Goal: Task Accomplishment & Management: Complete application form

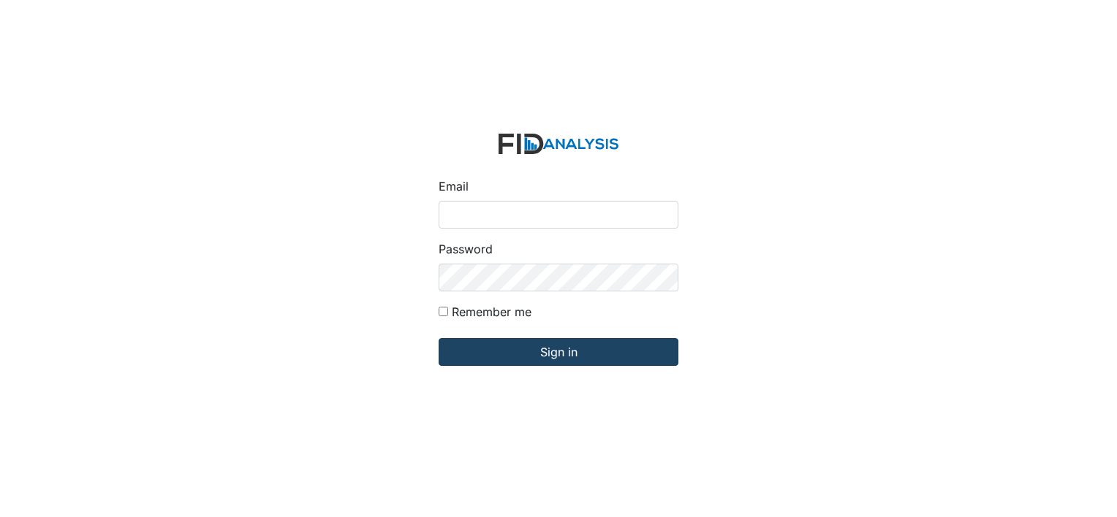
type input "[EMAIL_ADDRESS][DOMAIN_NAME]"
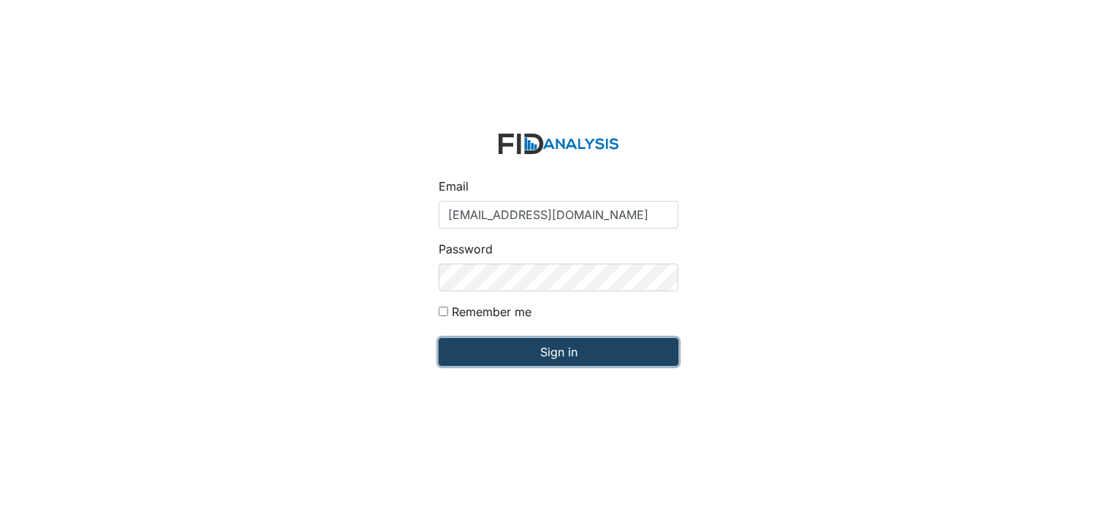
click at [561, 354] on input "Sign in" at bounding box center [558, 352] width 240 height 28
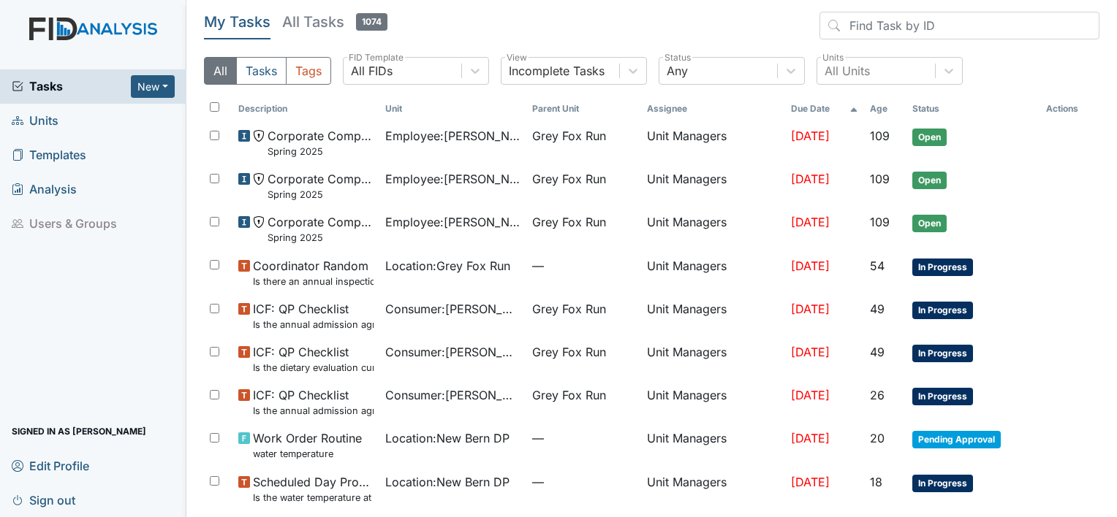
click at [47, 124] on span "Units" at bounding box center [35, 121] width 47 height 23
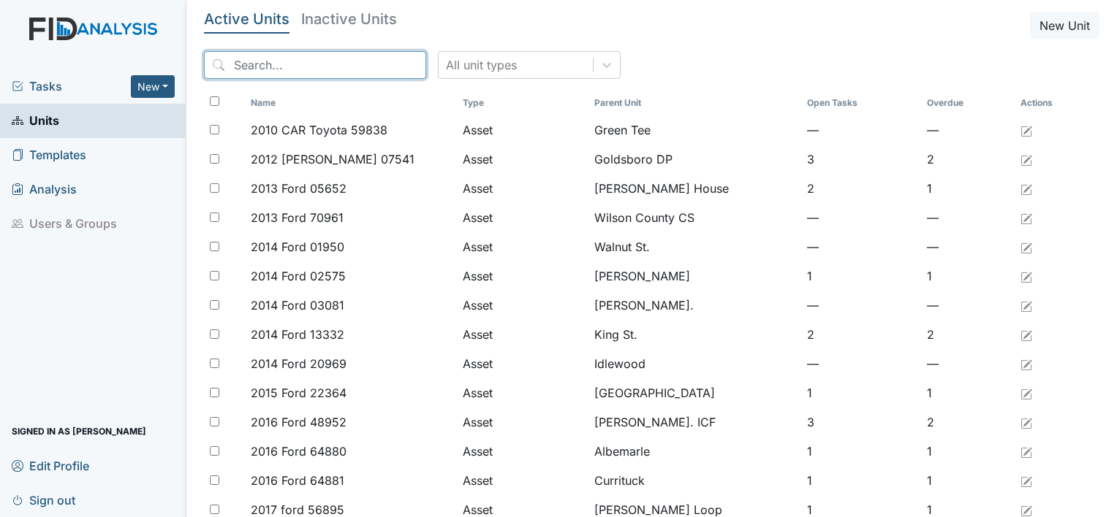
click at [281, 54] on input "search" at bounding box center [315, 65] width 222 height 28
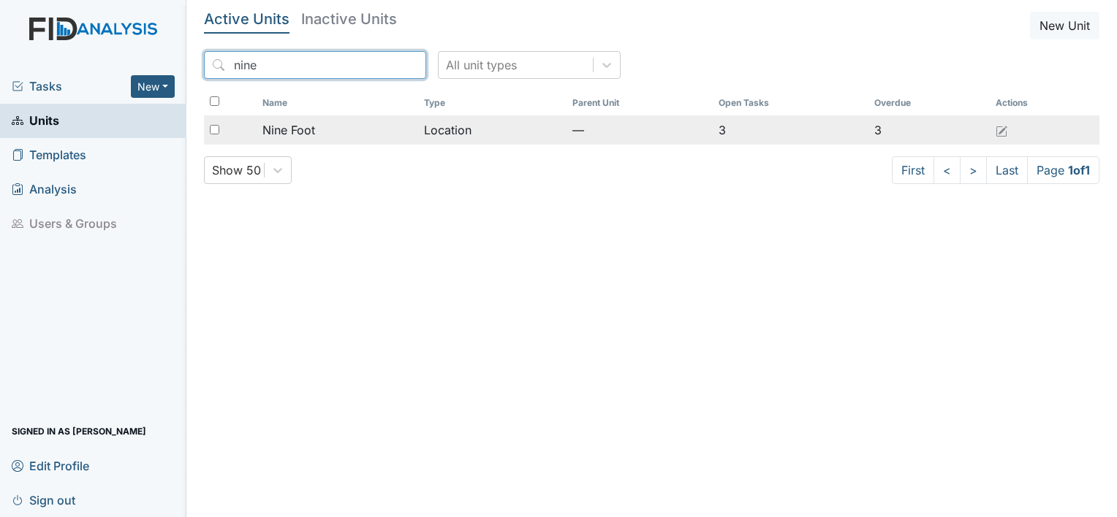
type input "nine"
click at [289, 134] on span "Nine Foot" at bounding box center [288, 130] width 53 height 18
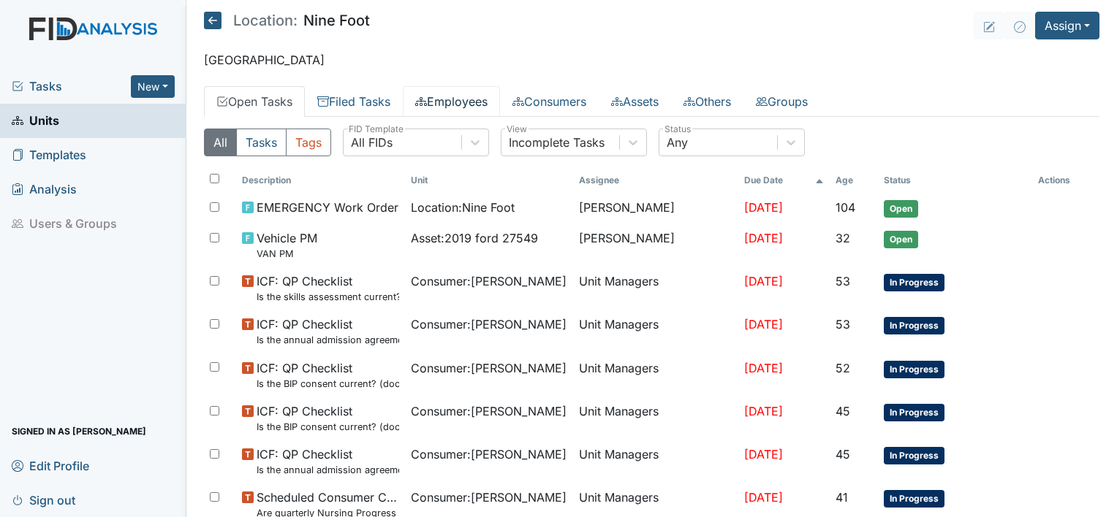
click at [458, 101] on link "Employees" at bounding box center [451, 101] width 97 height 31
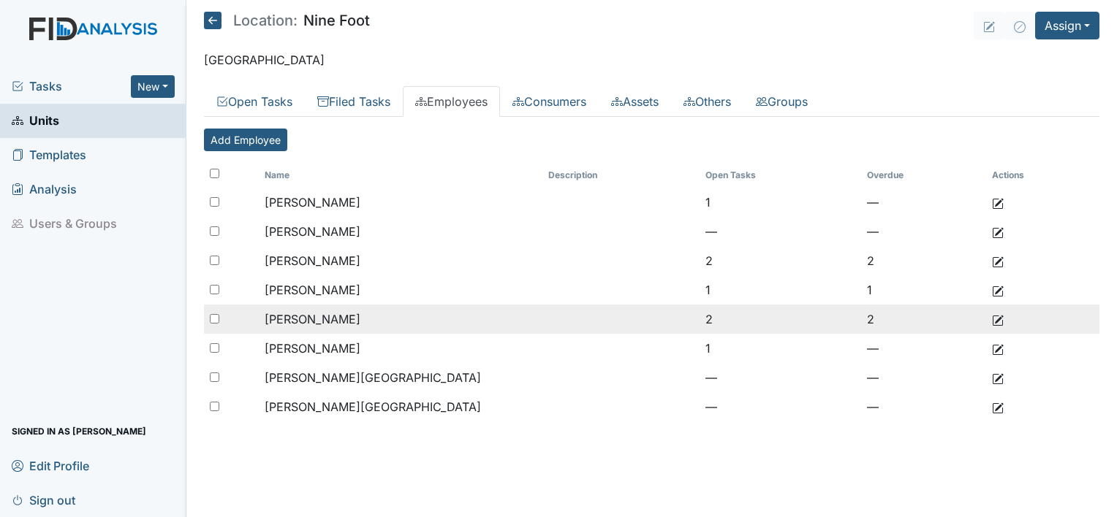
click at [302, 315] on span "[PERSON_NAME]" at bounding box center [313, 319] width 96 height 15
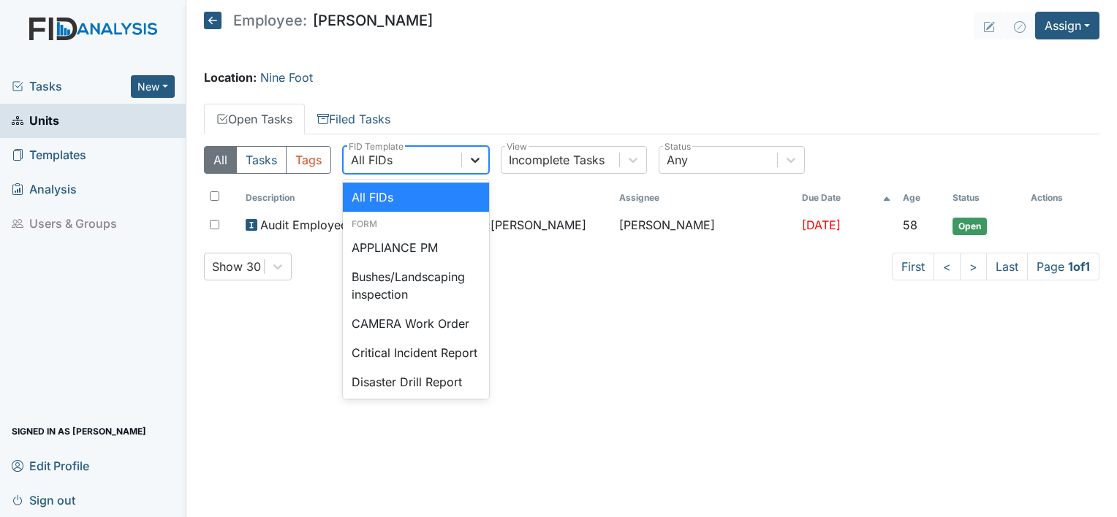
click at [472, 164] on icon at bounding box center [475, 160] width 15 height 15
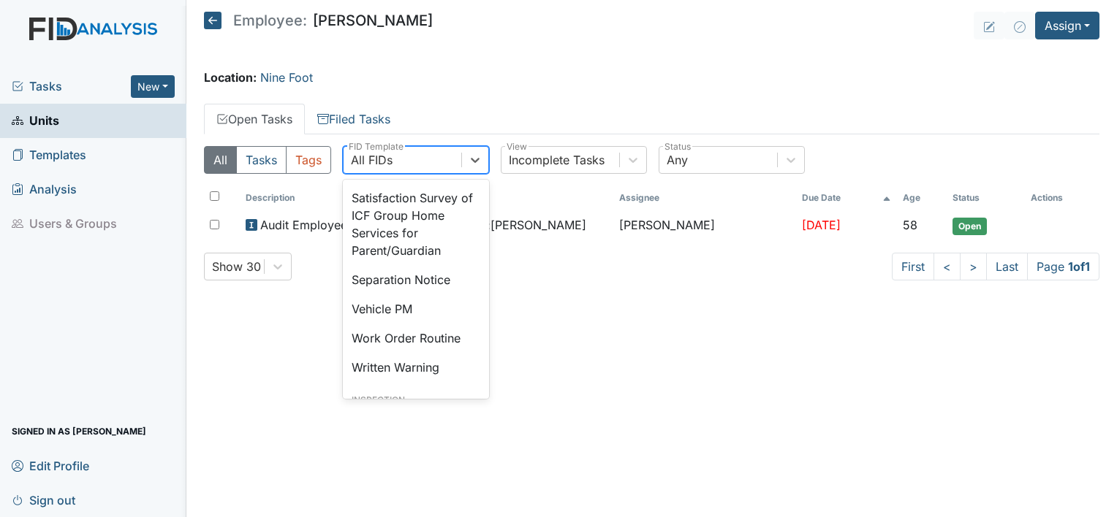
scroll to position [614, 0]
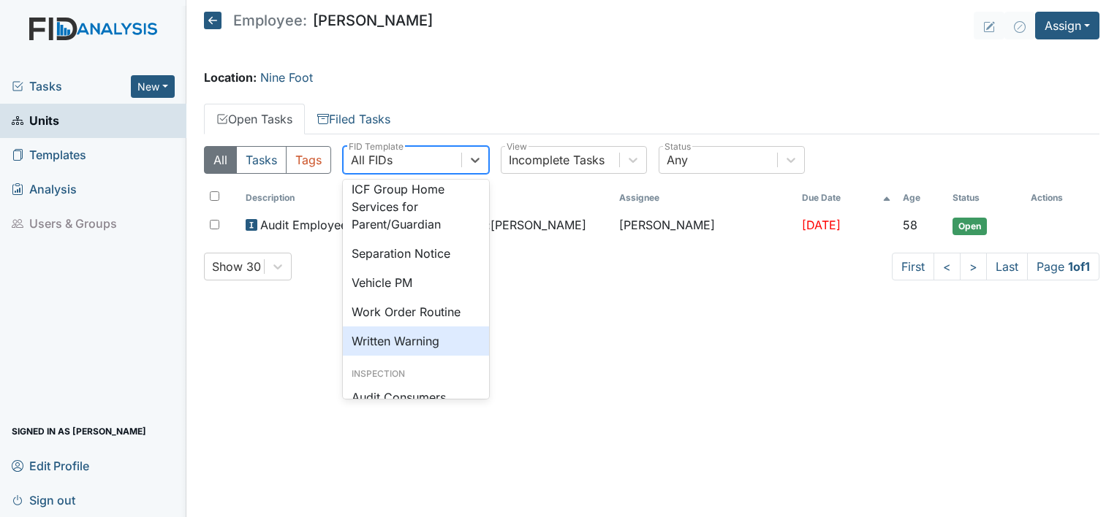
click at [441, 356] on div "Written Warning" at bounding box center [416, 341] width 146 height 29
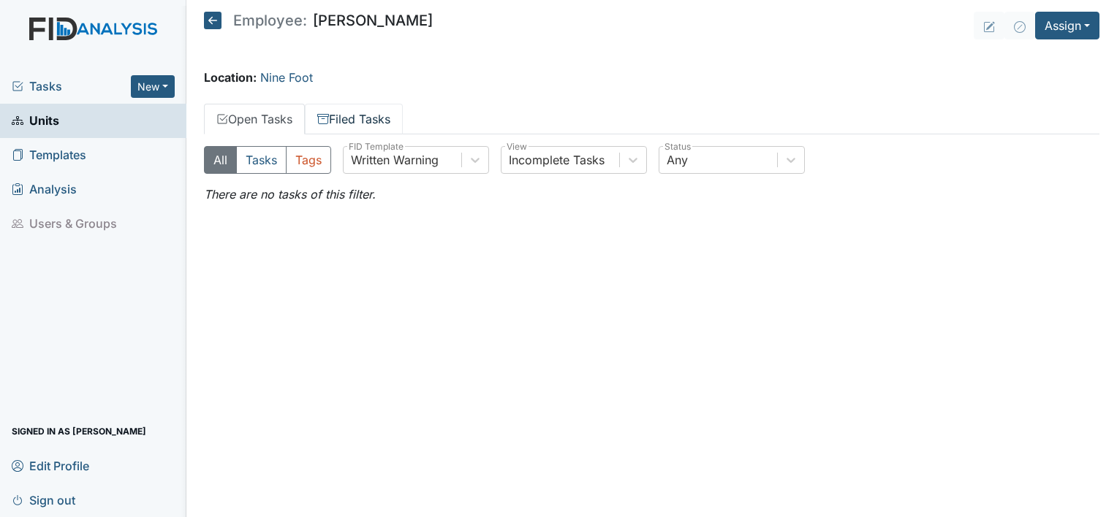
click at [359, 117] on link "Filed Tasks" at bounding box center [354, 119] width 98 height 31
click at [271, 115] on link "Open Tasks" at bounding box center [254, 119] width 101 height 31
click at [205, 17] on icon at bounding box center [213, 21] width 18 height 18
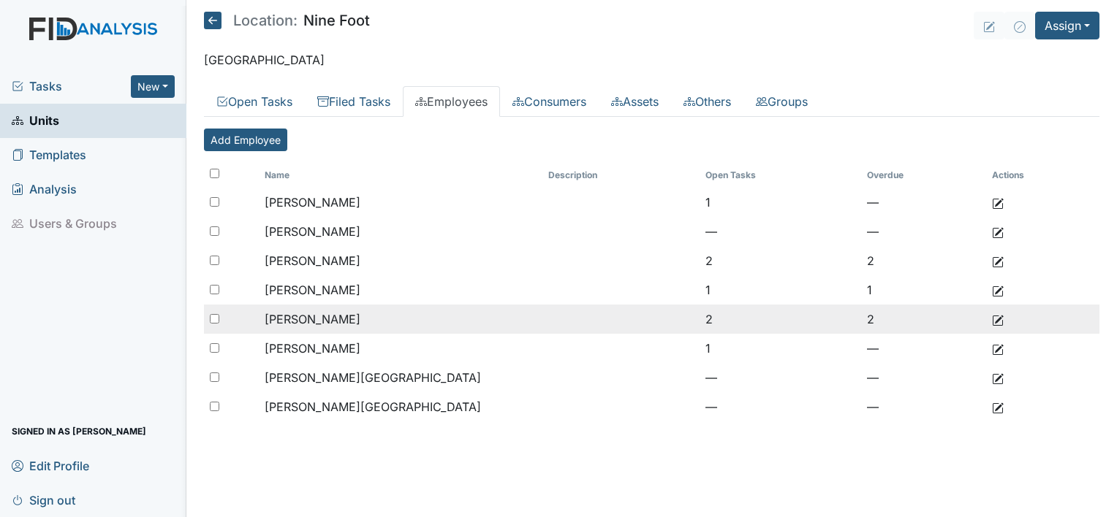
click at [707, 319] on td "2" at bounding box center [779, 319] width 161 height 29
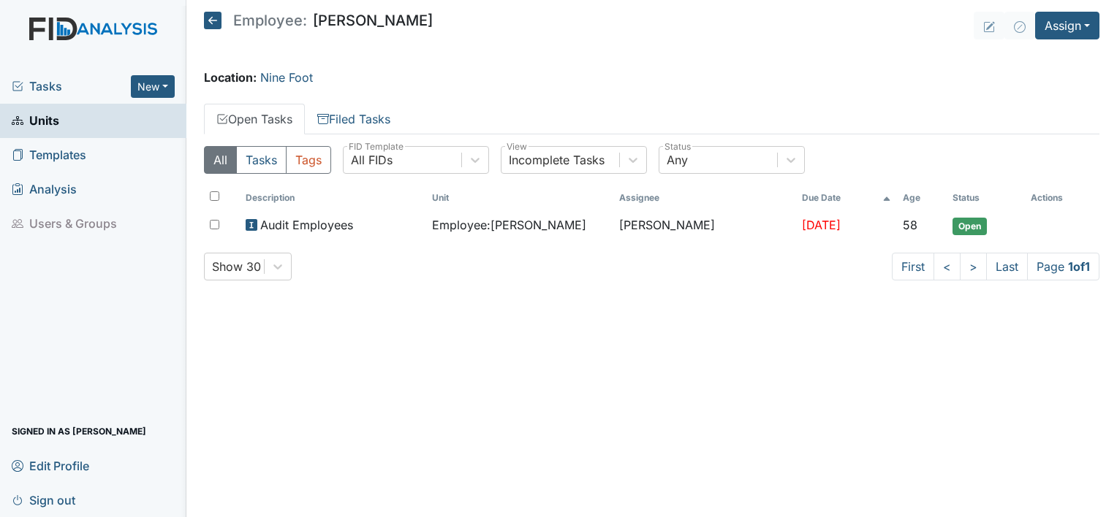
click at [213, 15] on icon at bounding box center [213, 21] width 18 height 18
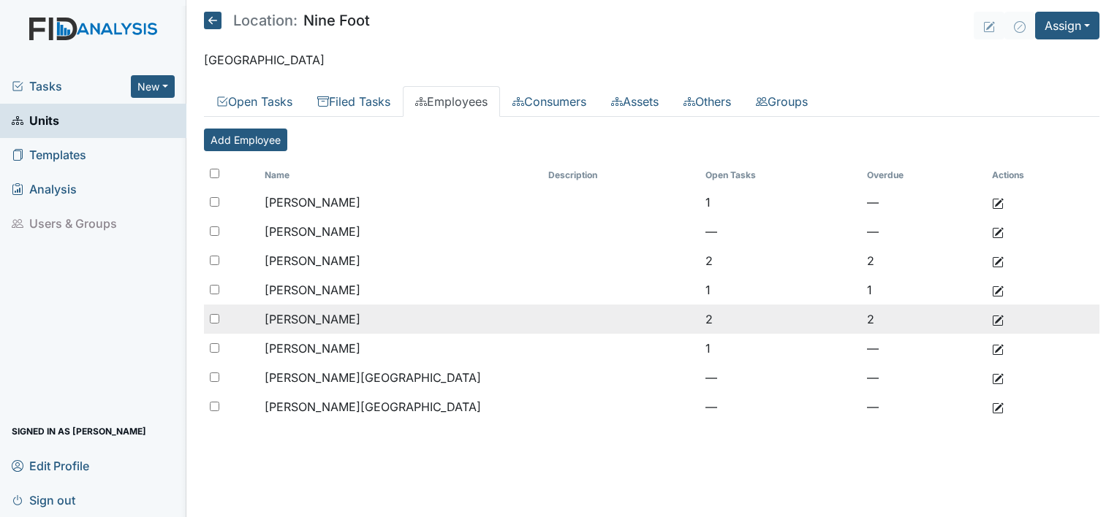
click at [213, 319] on input "checkbox" at bounding box center [215, 319] width 10 height 10
checkbox input "true"
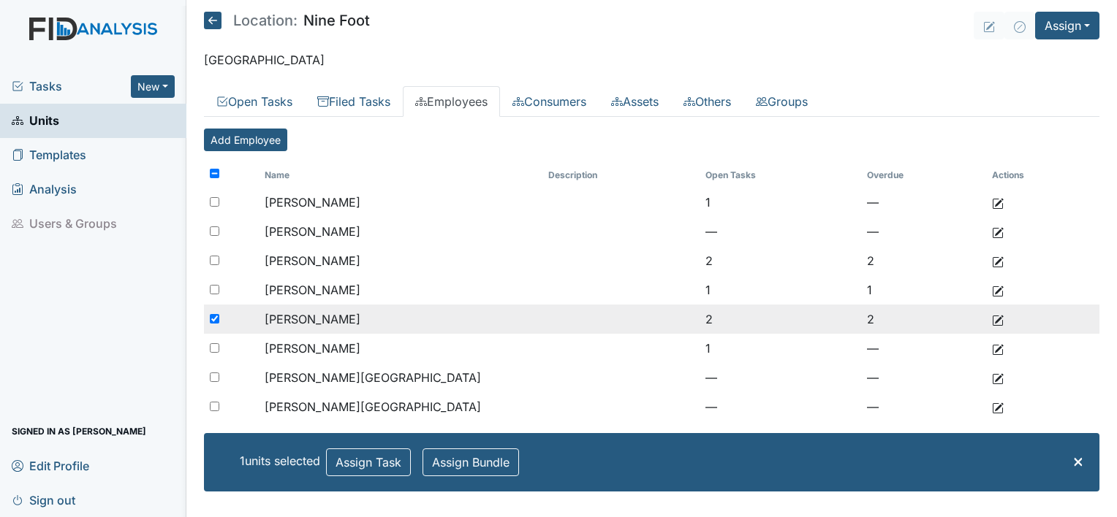
click at [328, 319] on span "[PERSON_NAME]" at bounding box center [313, 319] width 96 height 15
click at [328, 319] on span "King, Alaysha" at bounding box center [313, 319] width 96 height 15
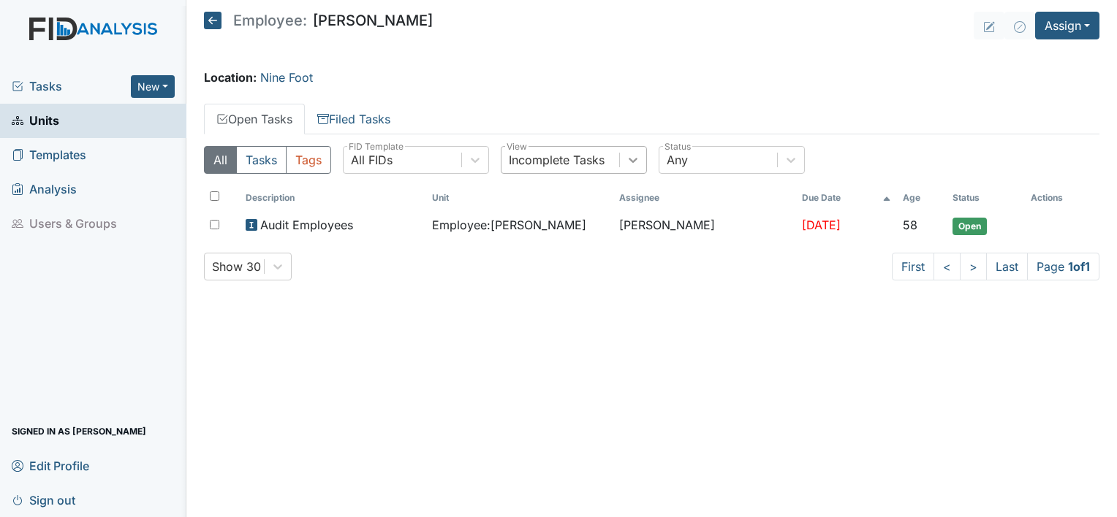
click at [634, 164] on icon at bounding box center [633, 160] width 15 height 15
click at [553, 63] on main "Employee: [PERSON_NAME] Assign Assign Form Assign Inspection Assign Document As…" at bounding box center [651, 258] width 930 height 517
click at [353, 115] on link "Filed Tasks" at bounding box center [354, 119] width 98 height 31
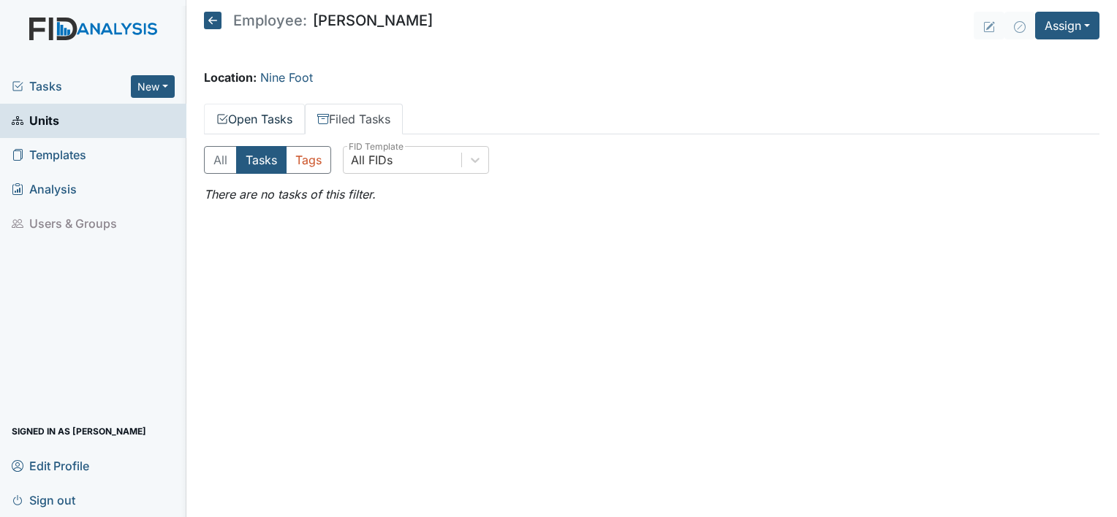
click at [284, 123] on link "Open Tasks" at bounding box center [254, 119] width 101 height 31
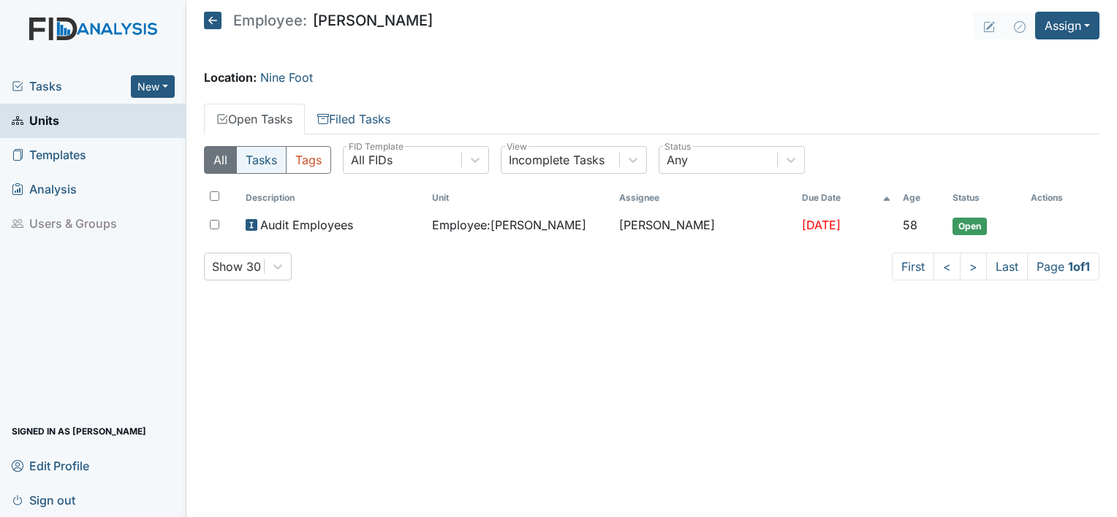
click at [265, 164] on button "Tasks" at bounding box center [261, 160] width 50 height 28
click at [628, 166] on icon at bounding box center [633, 160] width 15 height 15
click at [594, 38] on header "Employee: Alaysha King Assign Assign Form Assign Inspection Assign Document Ass…" at bounding box center [651, 26] width 895 height 28
click at [208, 27] on icon at bounding box center [213, 21] width 18 height 18
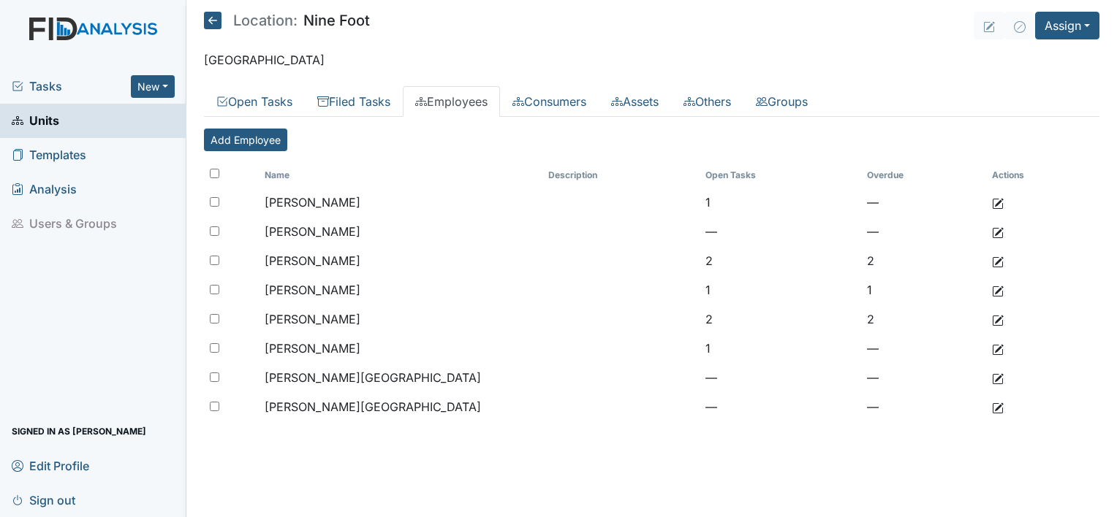
click at [208, 18] on icon at bounding box center [213, 21] width 18 height 18
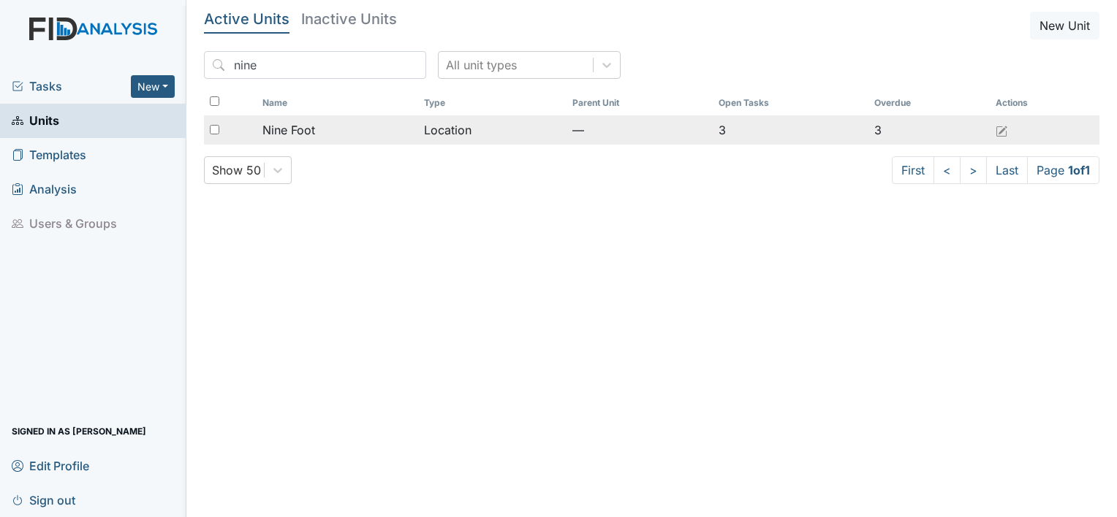
click at [272, 132] on span "Nine Foot" at bounding box center [288, 130] width 53 height 18
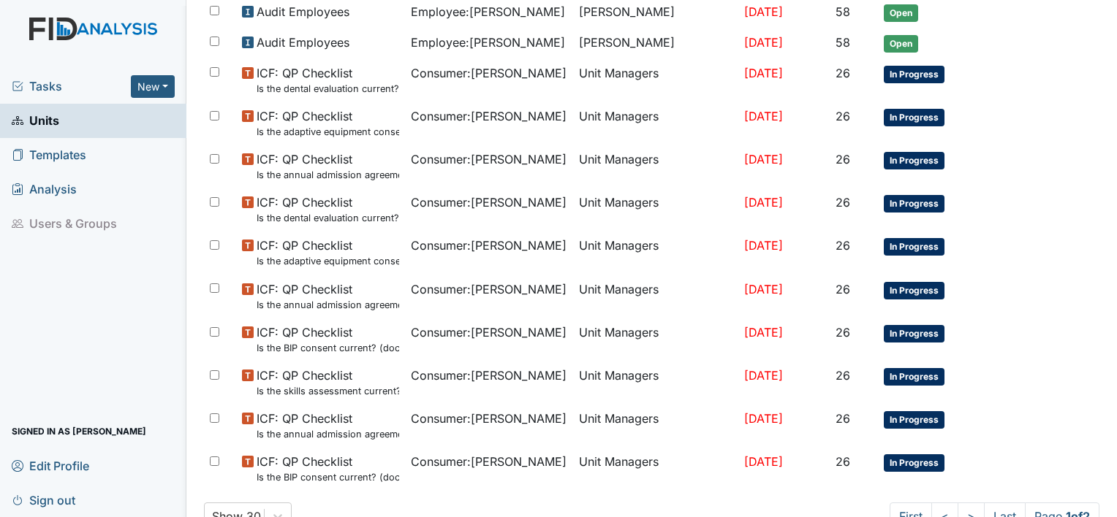
scroll to position [903, 0]
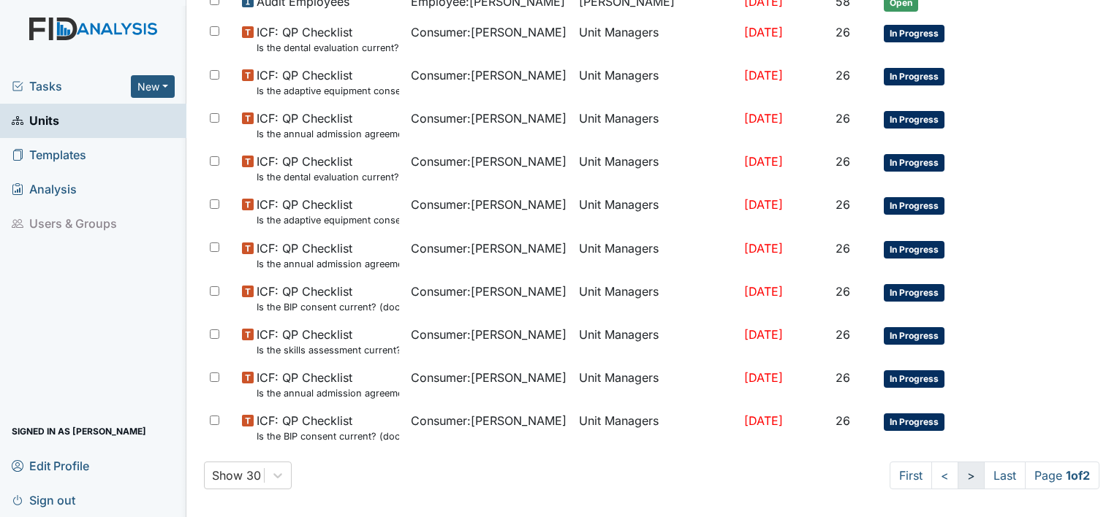
click at [957, 468] on link ">" at bounding box center [970, 476] width 27 height 28
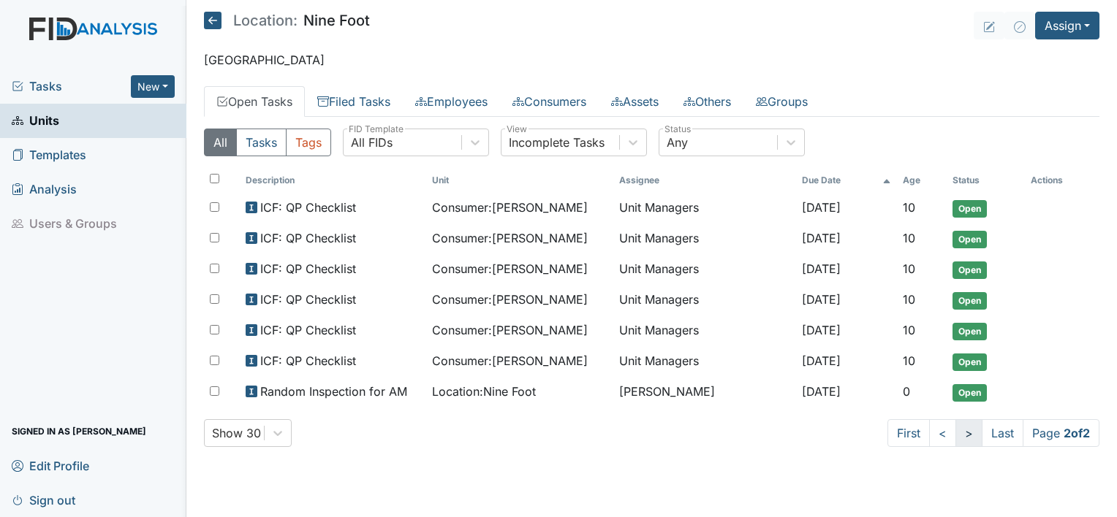
scroll to position [0, 0]
click at [29, 500] on span "Sign out" at bounding box center [44, 500] width 64 height 23
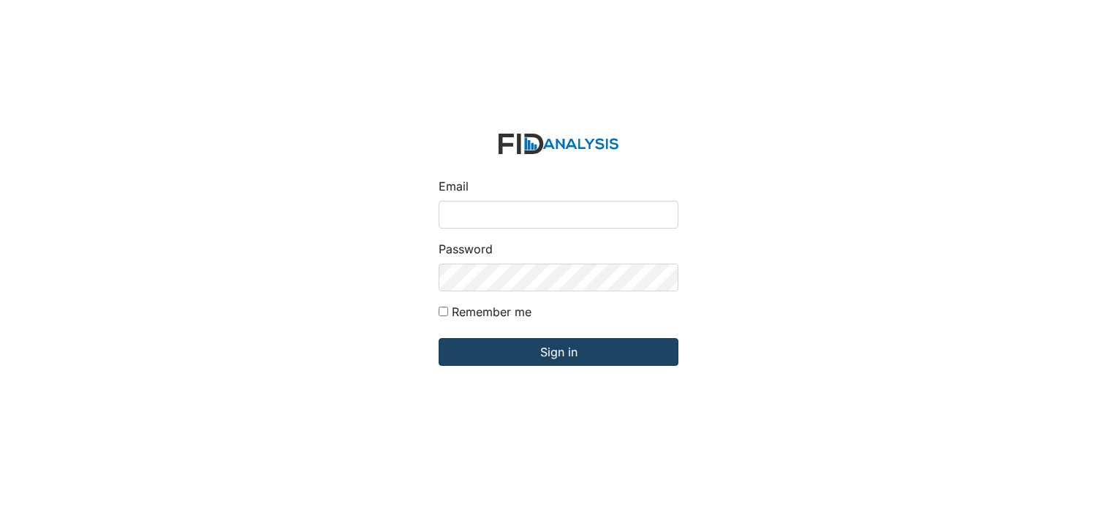
type input "[EMAIL_ADDRESS][DOMAIN_NAME]"
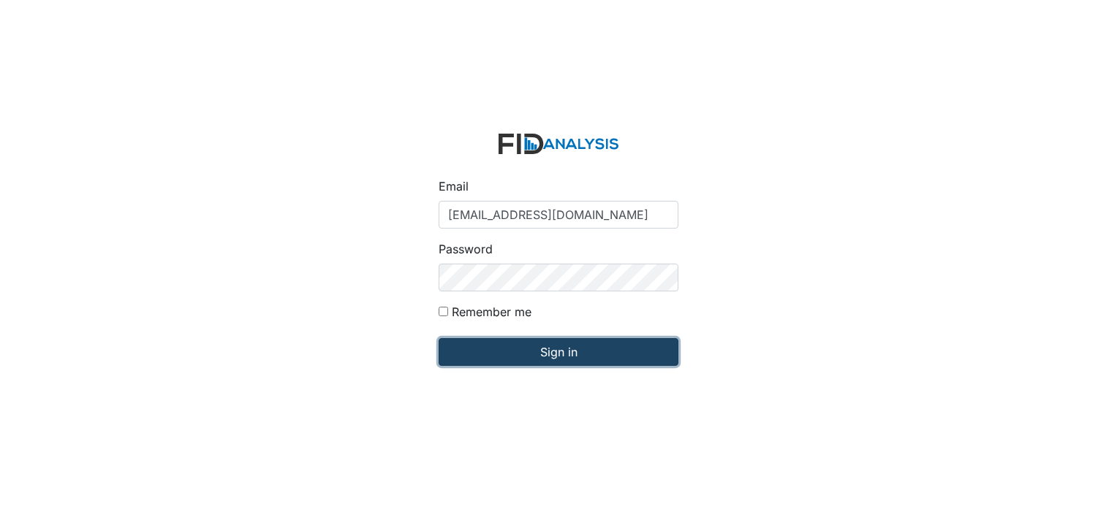
click at [561, 352] on input "Sign in" at bounding box center [558, 352] width 240 height 28
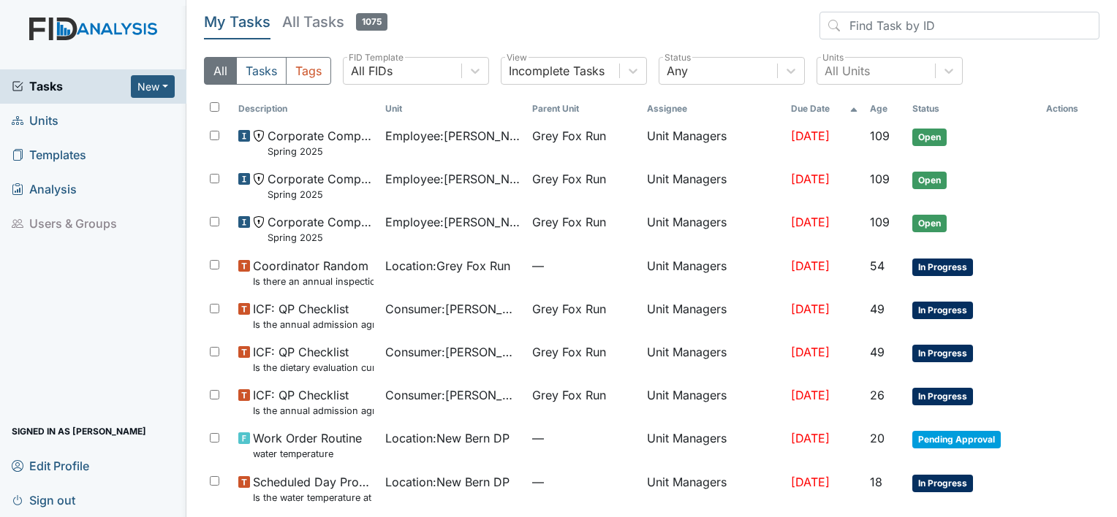
click at [44, 120] on span "Units" at bounding box center [35, 121] width 47 height 23
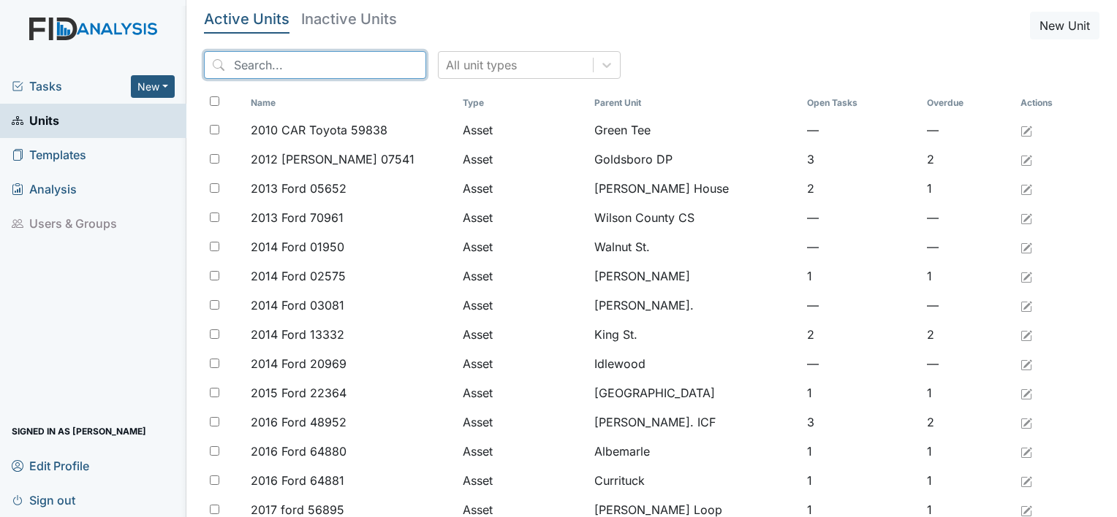
click at [341, 60] on input "search" at bounding box center [315, 65] width 222 height 28
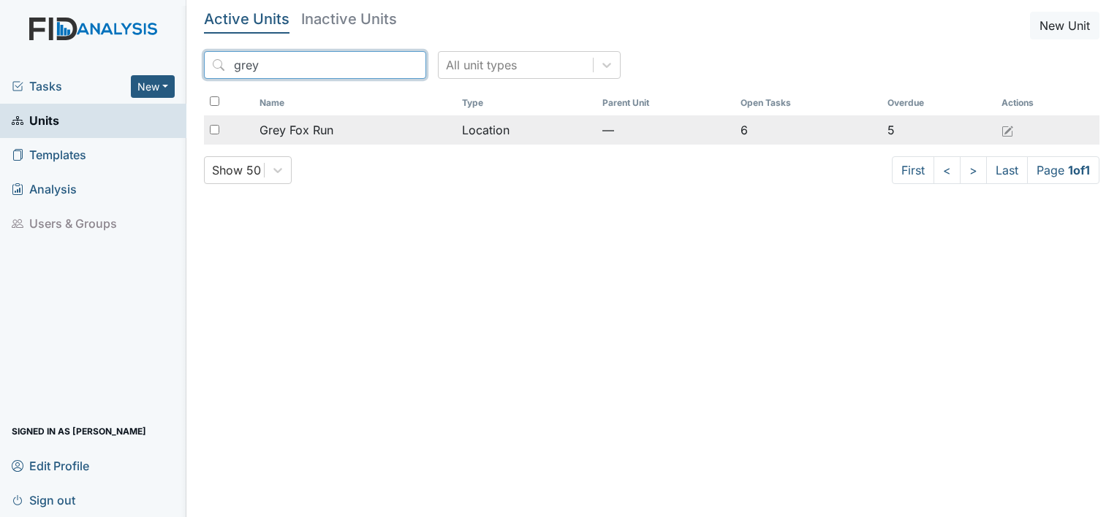
type input "grey"
click at [321, 131] on span "Grey Fox Run" at bounding box center [296, 130] width 74 height 18
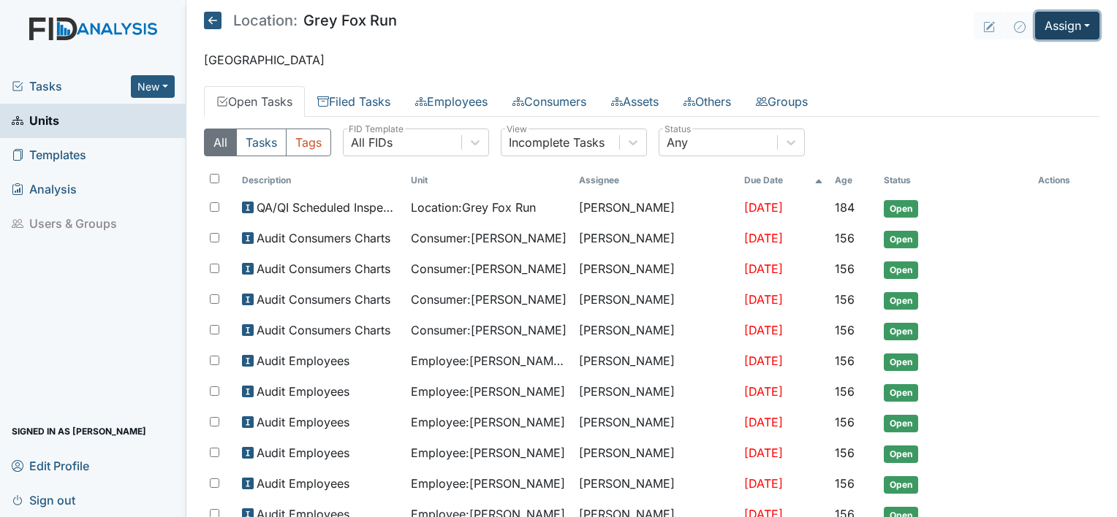
click at [1078, 22] on button "Assign" at bounding box center [1067, 26] width 64 height 28
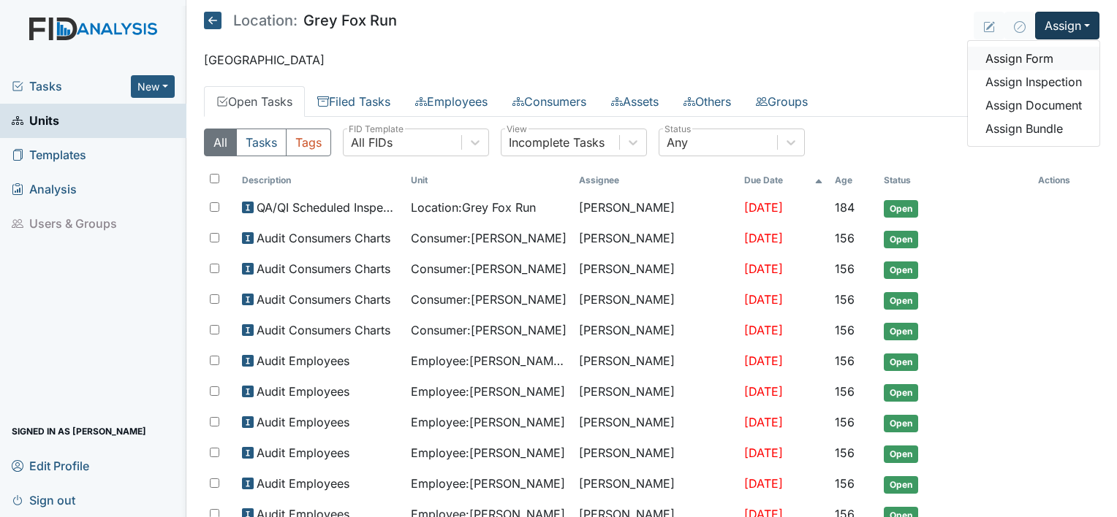
click at [1023, 60] on link "Assign Form" at bounding box center [1034, 58] width 132 height 23
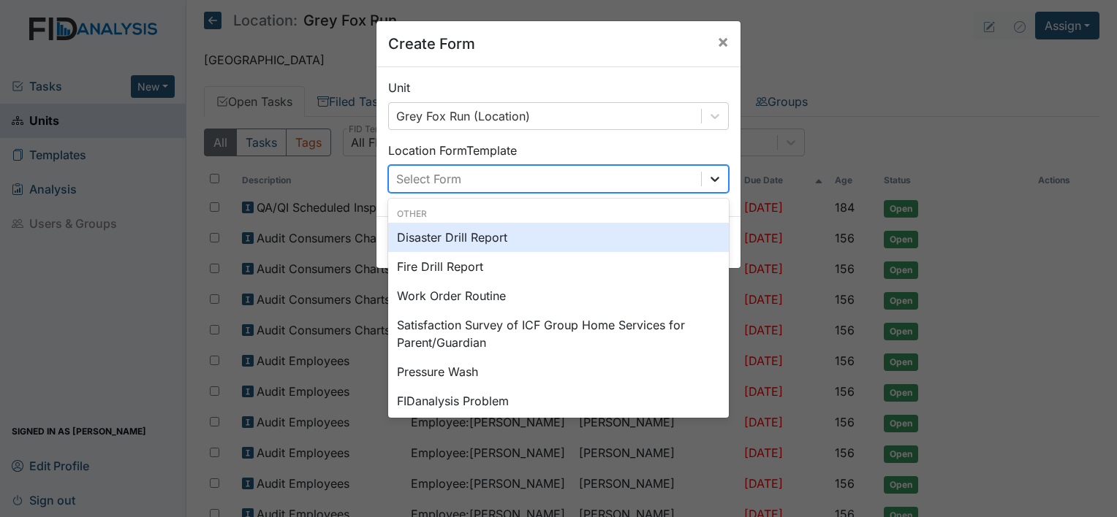
click at [710, 178] on icon at bounding box center [714, 179] width 15 height 15
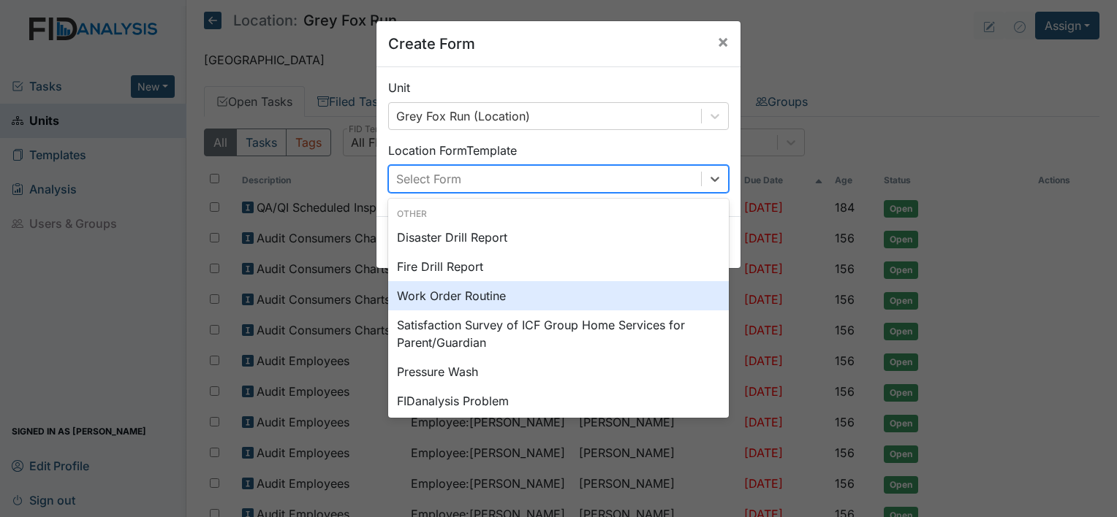
click at [678, 290] on div "Work Order Routine" at bounding box center [558, 295] width 341 height 29
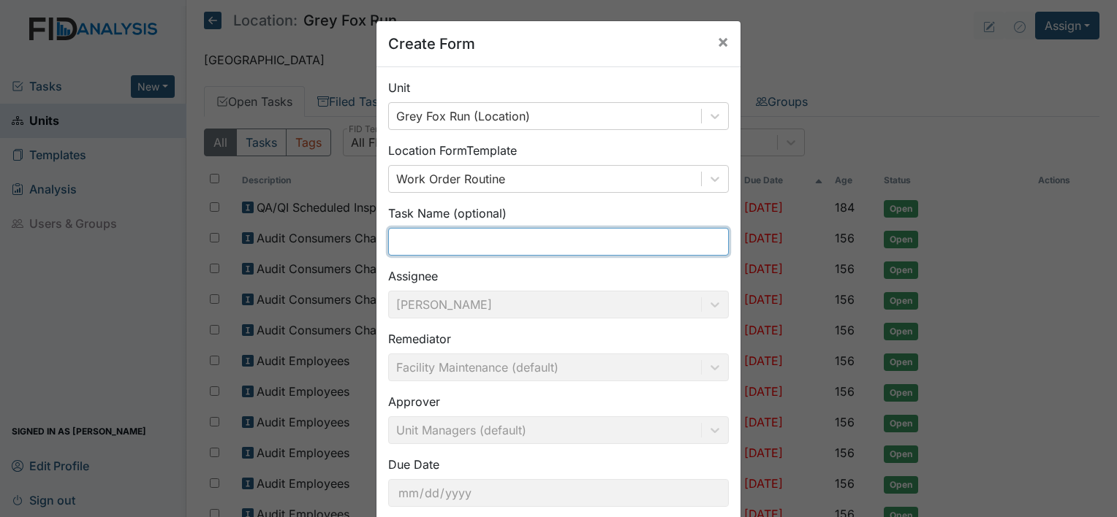
click at [430, 241] on input "text" at bounding box center [558, 242] width 341 height 28
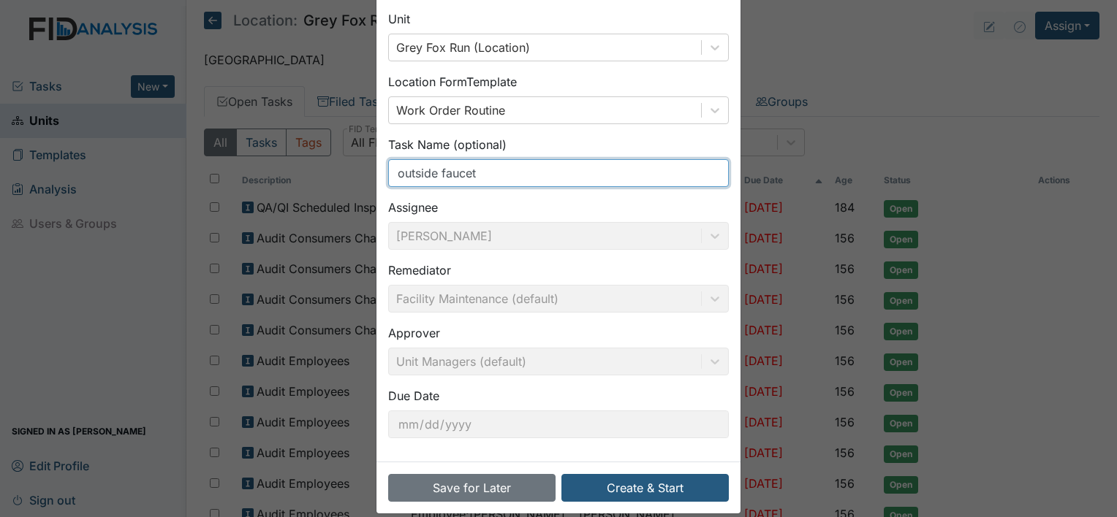
scroll to position [85, 0]
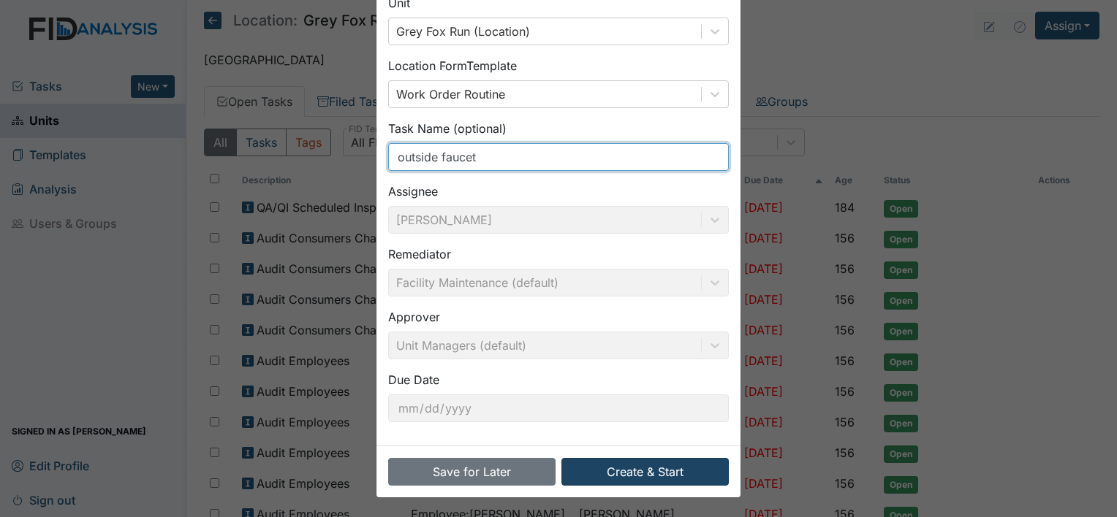
type input "outside faucet"
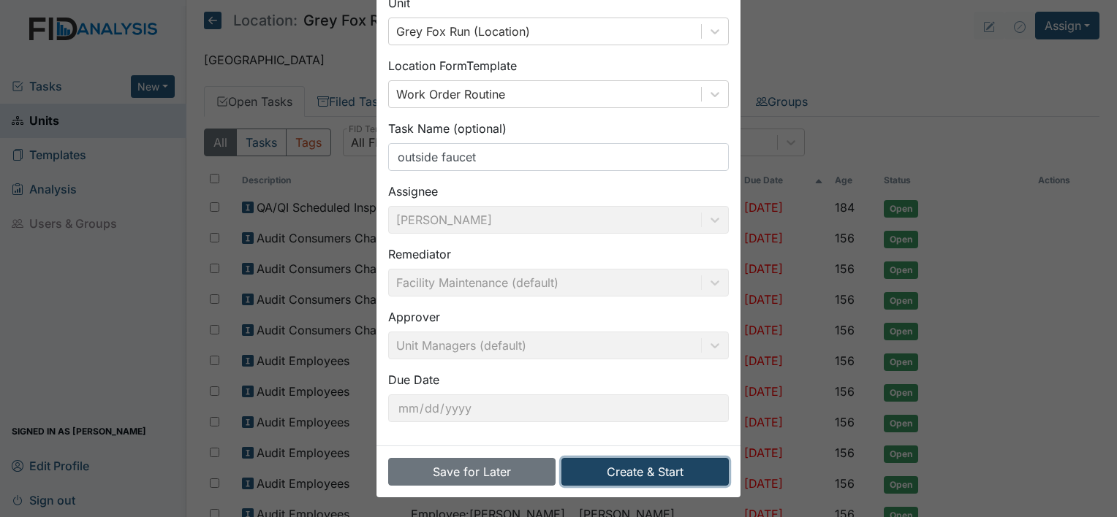
click at [639, 465] on button "Create & Start" at bounding box center [644, 472] width 167 height 28
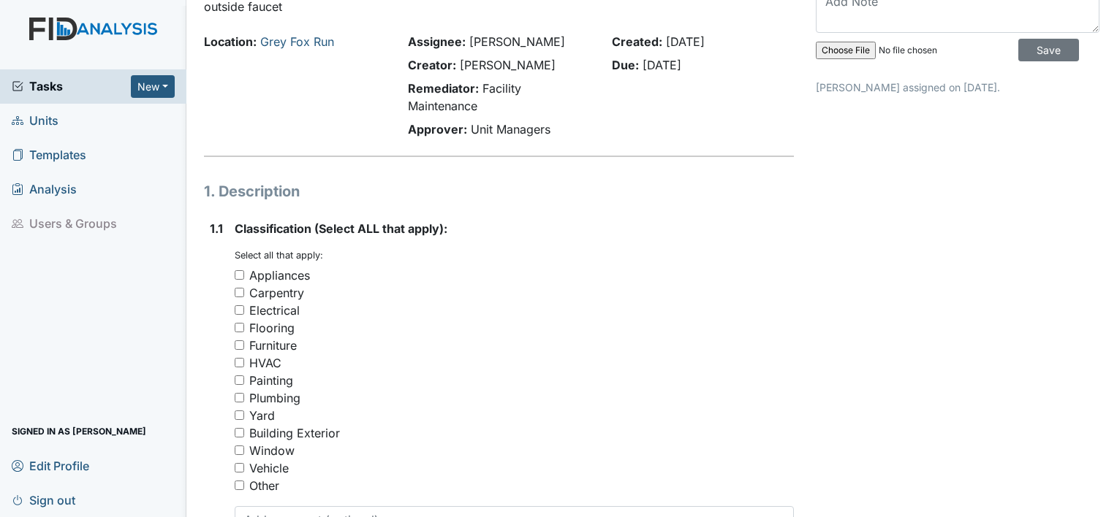
scroll to position [134, 0]
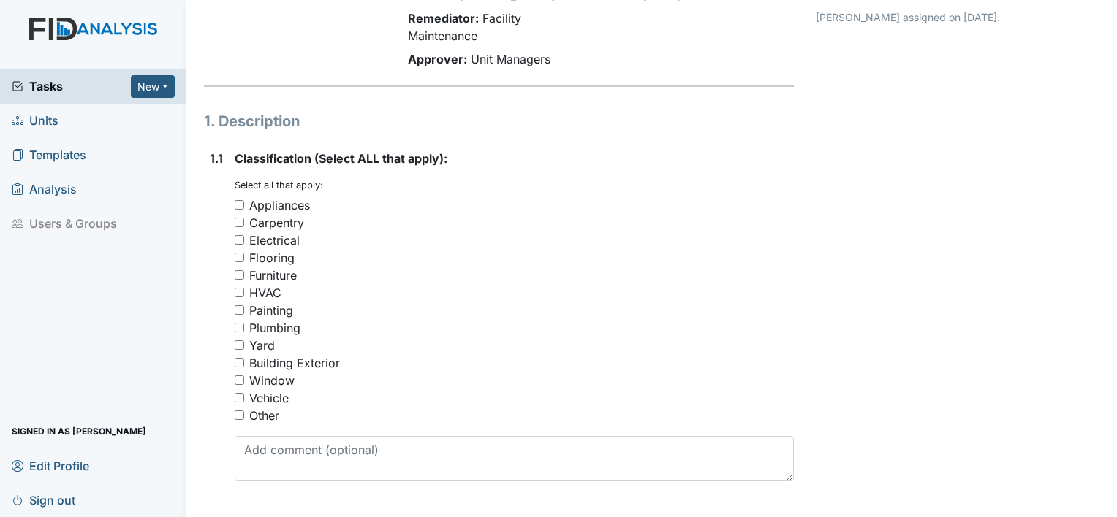
click at [240, 327] on input "Plumbing" at bounding box center [240, 328] width 10 height 10
checkbox input "true"
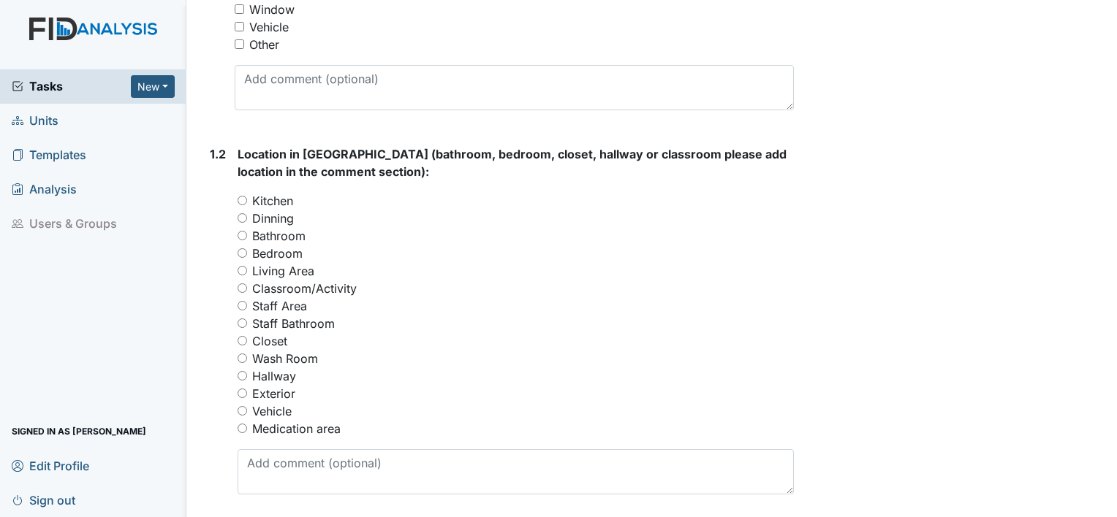
scroll to position [509, 0]
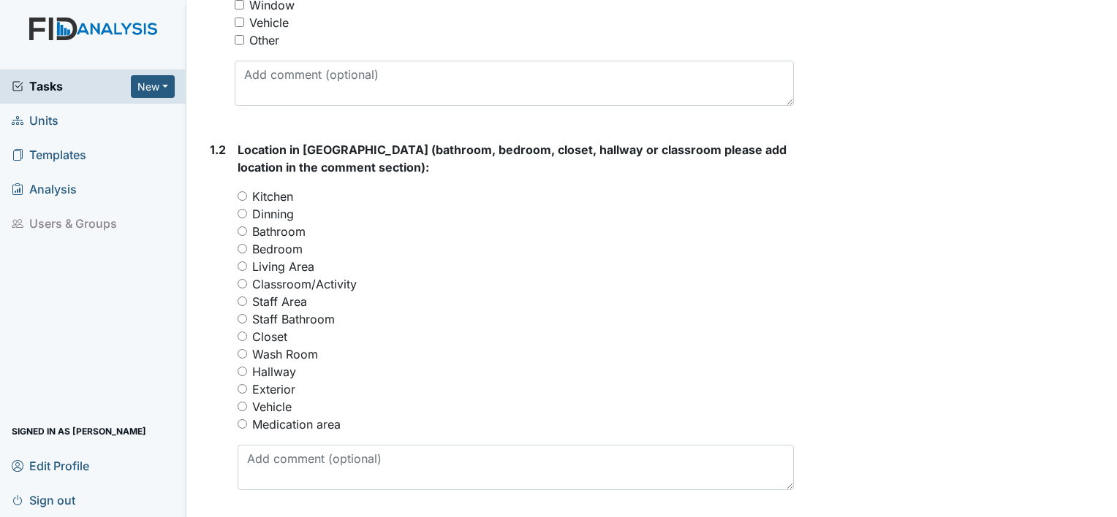
click at [247, 389] on div "Exterior" at bounding box center [516, 390] width 556 height 18
click at [242, 387] on input "Exterior" at bounding box center [243, 389] width 10 height 10
radio input "true"
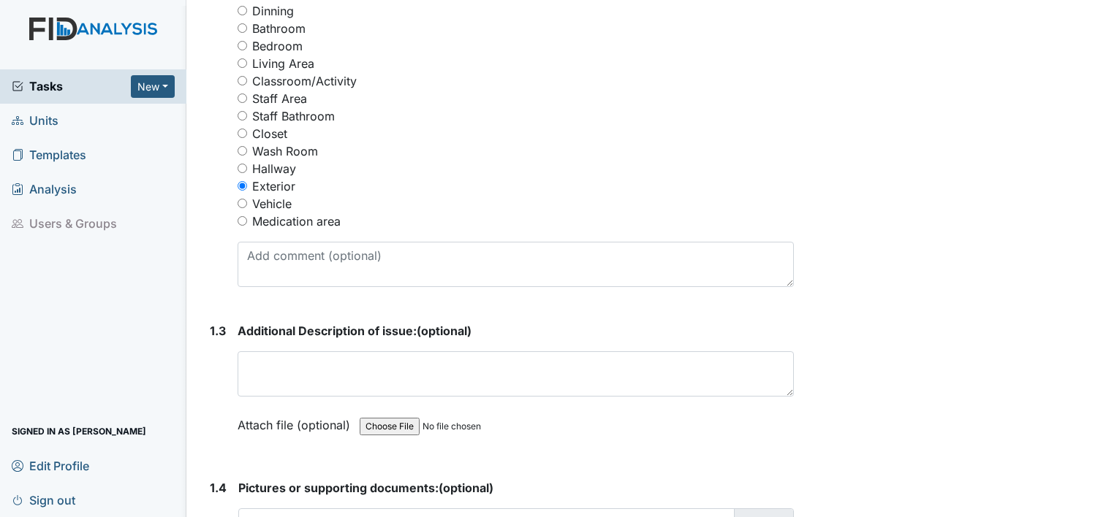
scroll to position [715, 0]
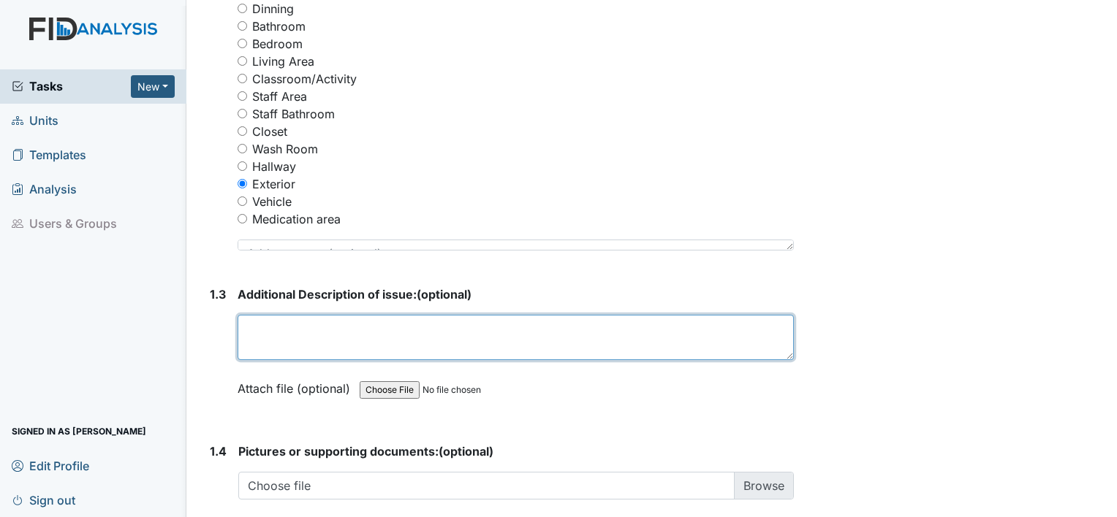
click at [356, 337] on textarea at bounding box center [516, 337] width 556 height 45
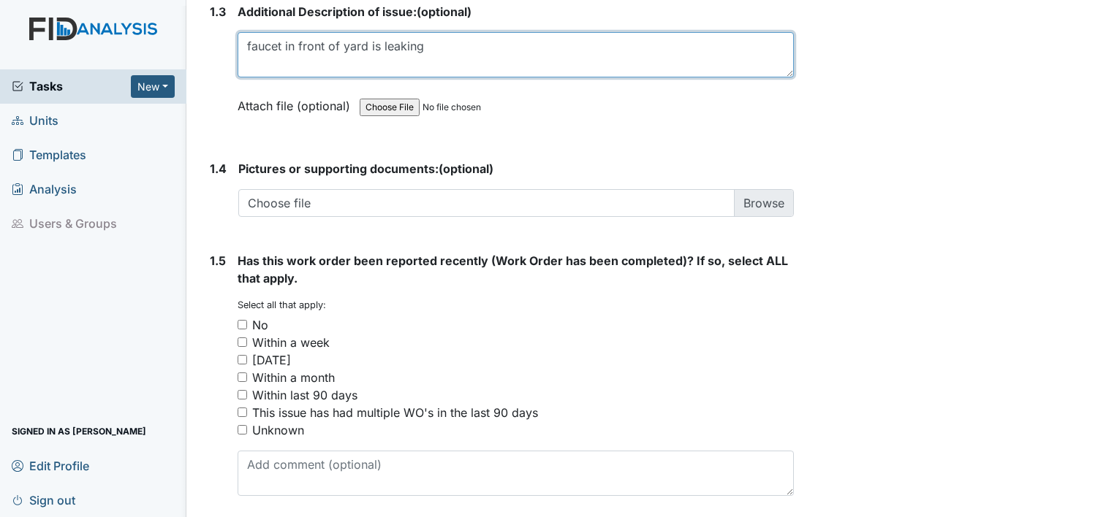
scroll to position [998, 0]
type textarea "faucet in front of yard is leaking"
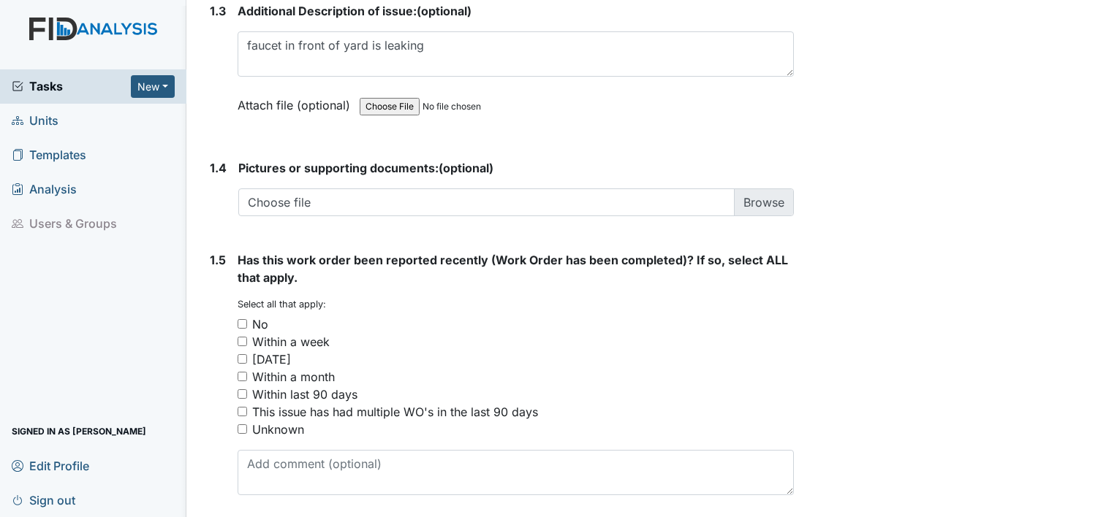
click at [243, 316] on div "No" at bounding box center [516, 325] width 556 height 18
click at [243, 319] on input "No" at bounding box center [243, 324] width 10 height 10
checkbox input "true"
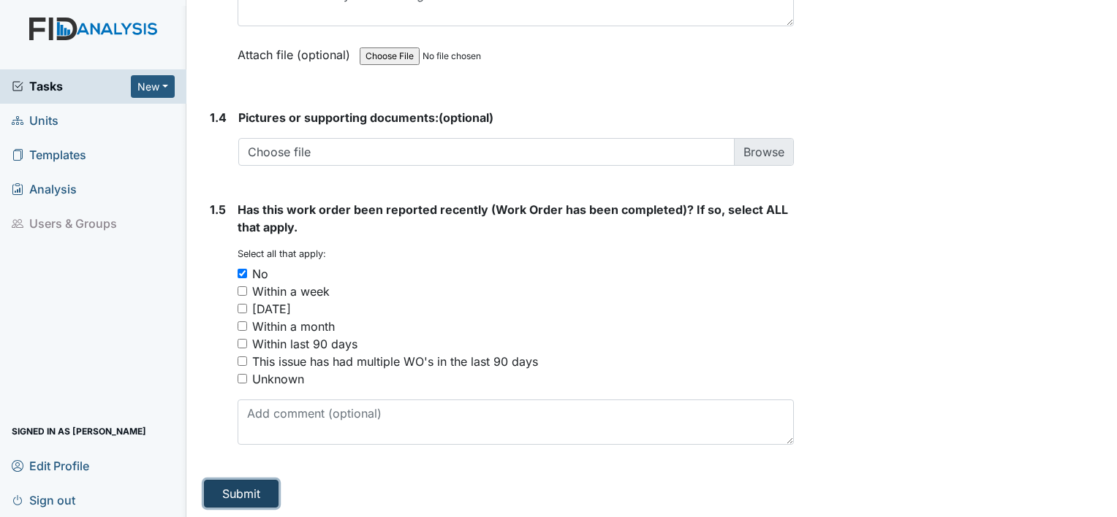
click at [254, 495] on button "Submit" at bounding box center [241, 494] width 75 height 28
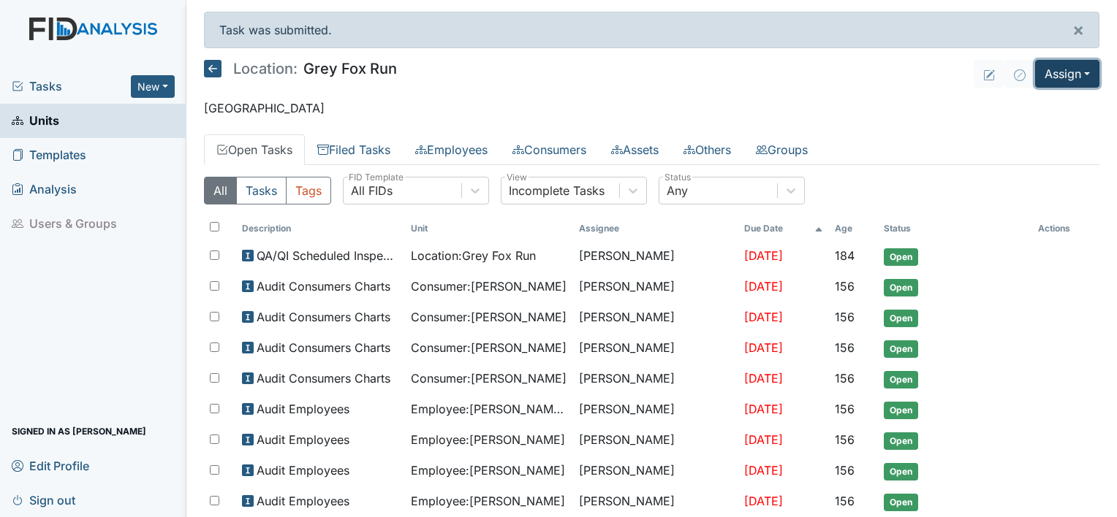
click at [1078, 72] on button "Assign" at bounding box center [1067, 74] width 64 height 28
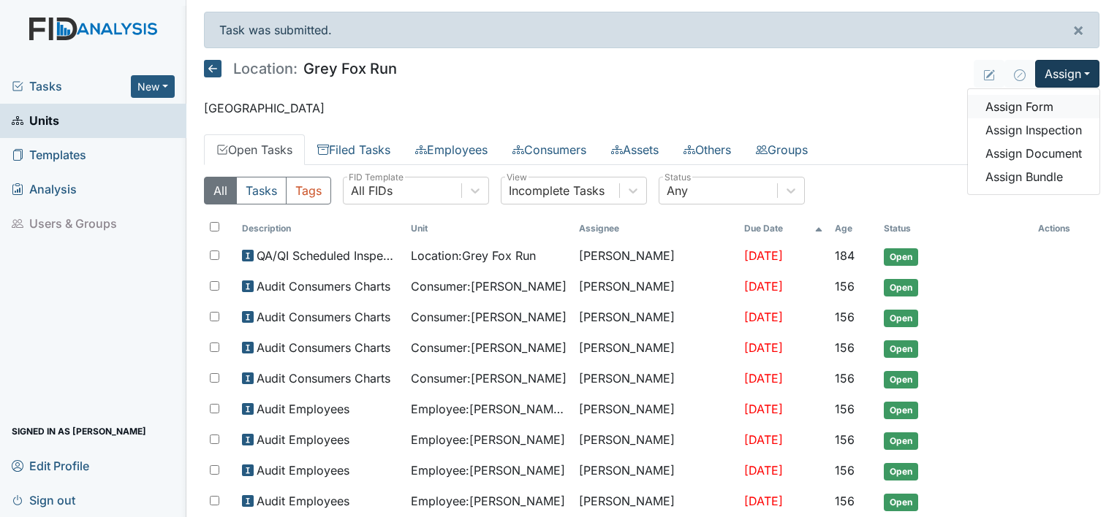
click at [1030, 106] on link "Assign Form" at bounding box center [1034, 106] width 132 height 23
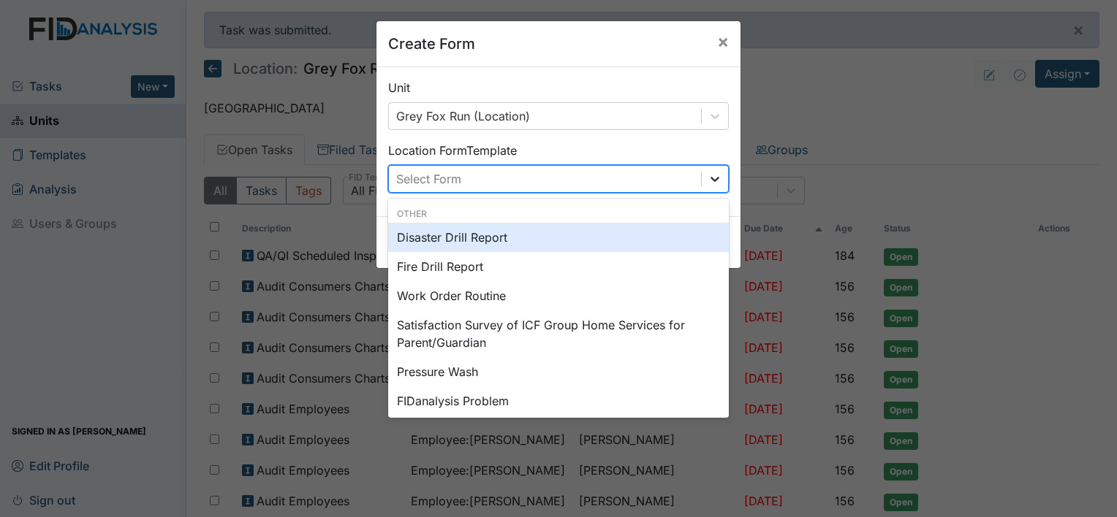
click at [707, 178] on icon at bounding box center [714, 179] width 15 height 15
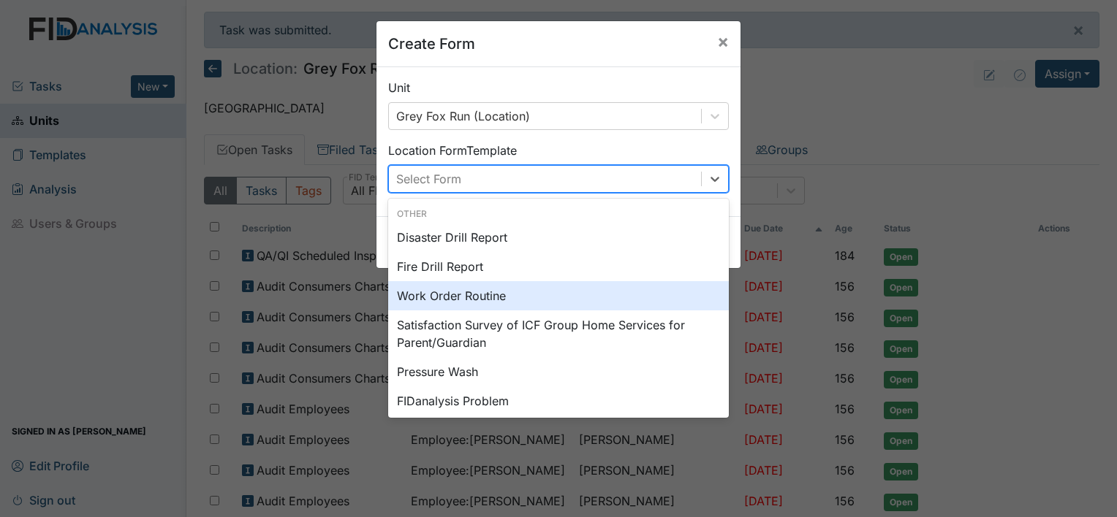
click at [523, 294] on div "Work Order Routine" at bounding box center [558, 295] width 341 height 29
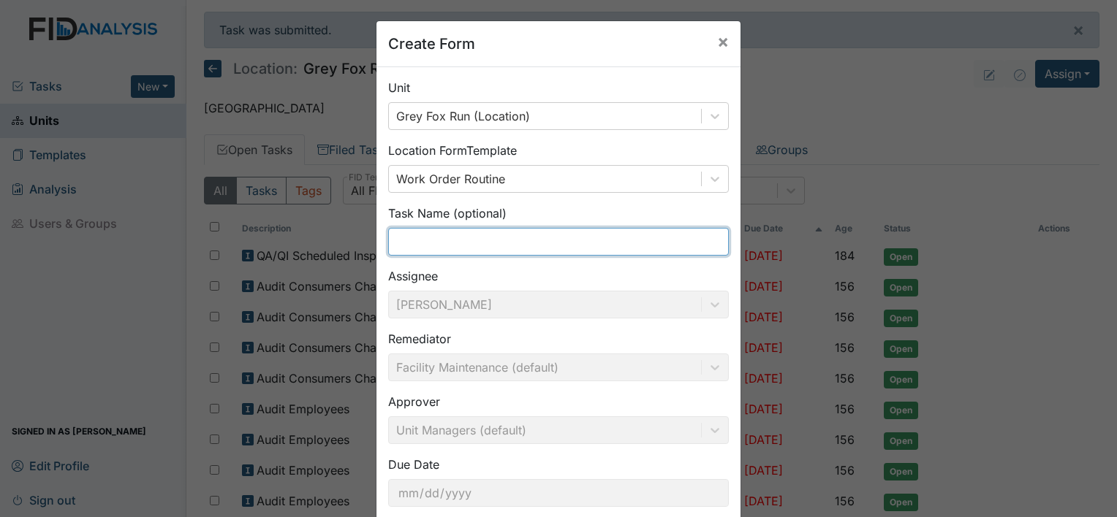
click at [591, 241] on input "text" at bounding box center [558, 242] width 341 height 28
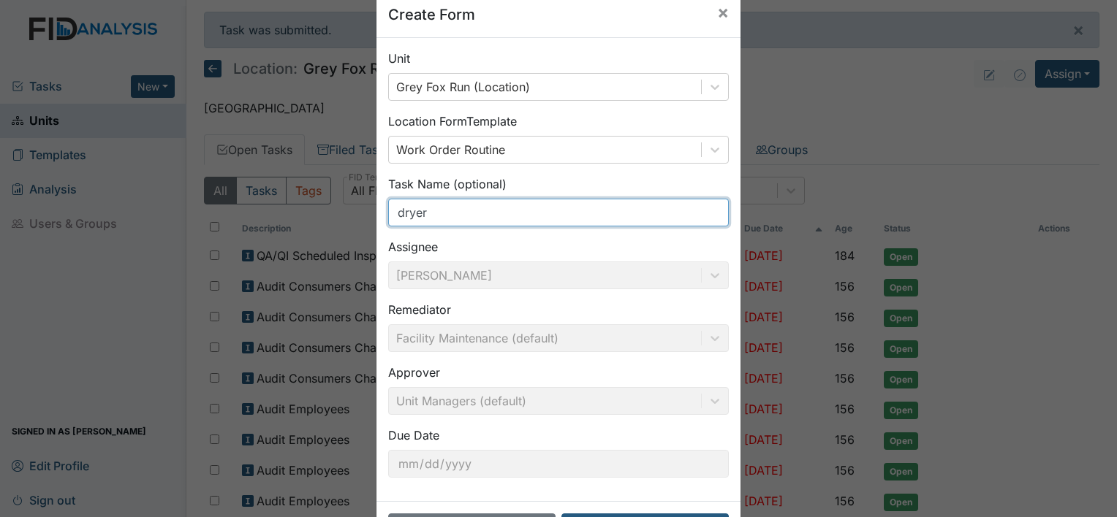
scroll to position [85, 0]
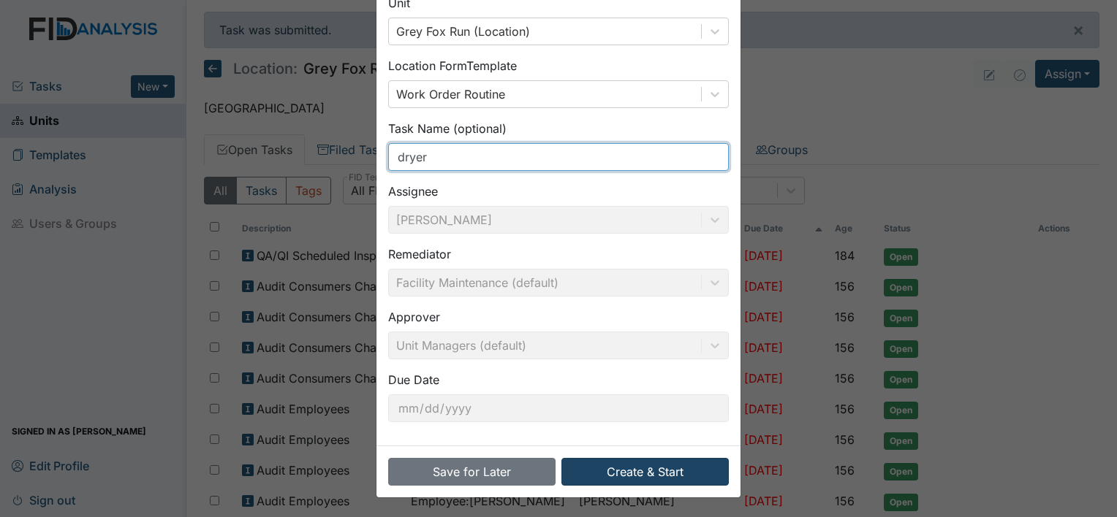
type input "dryer"
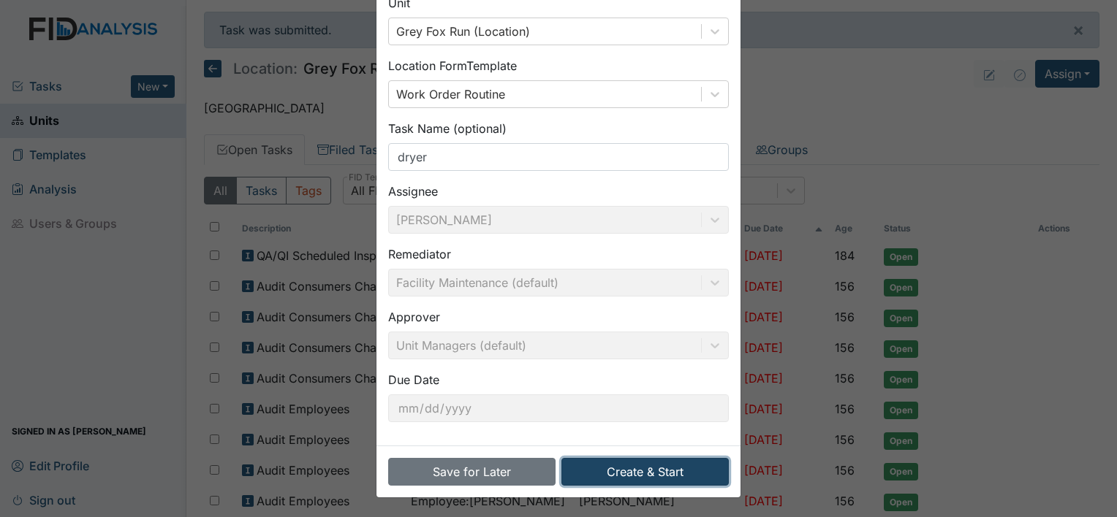
click at [655, 468] on button "Create & Start" at bounding box center [644, 472] width 167 height 28
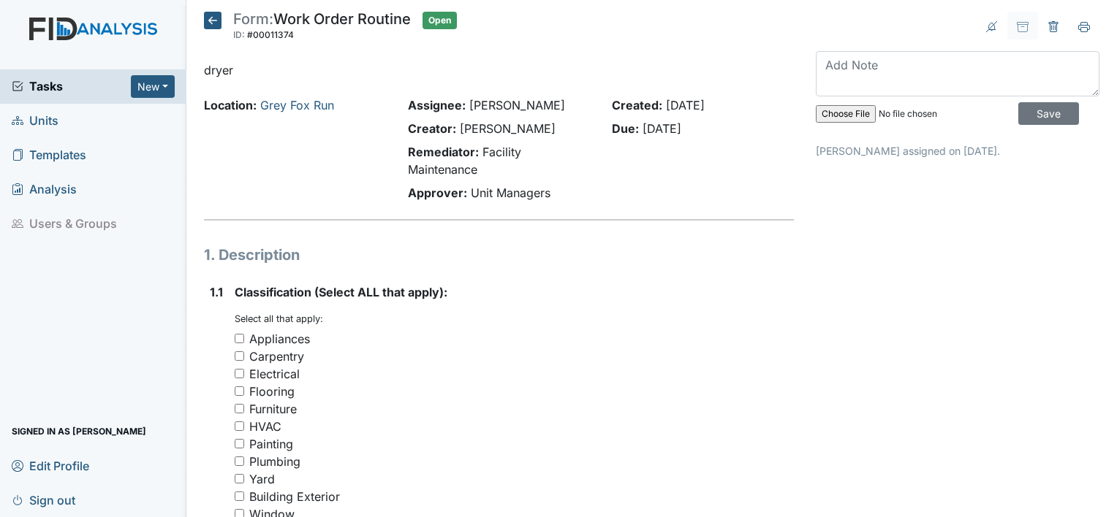
click at [238, 338] on input "Appliances" at bounding box center [240, 339] width 10 height 10
checkbox input "true"
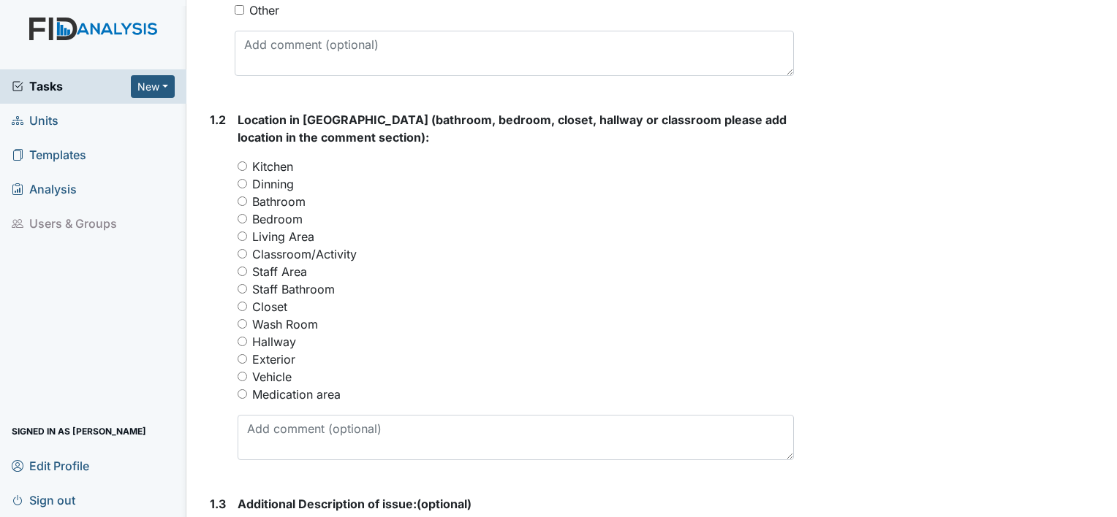
scroll to position [544, 0]
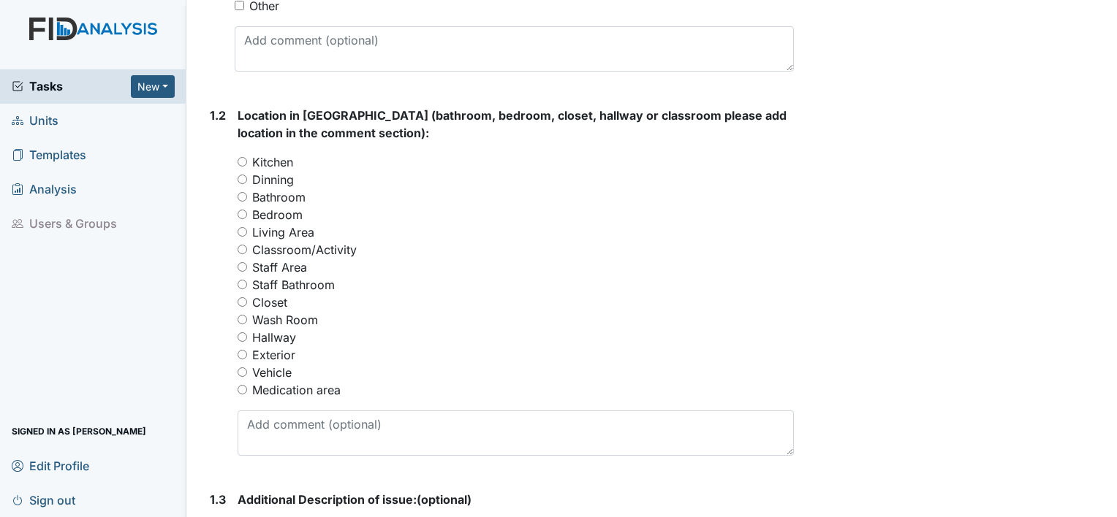
click at [240, 319] on input "Wash Room" at bounding box center [243, 320] width 10 height 10
radio input "true"
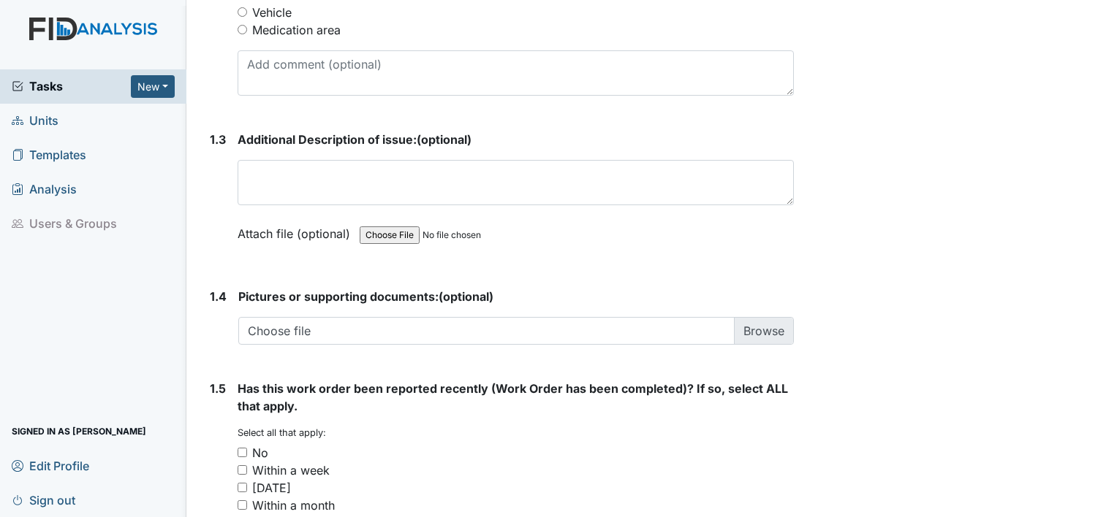
scroll to position [911, 0]
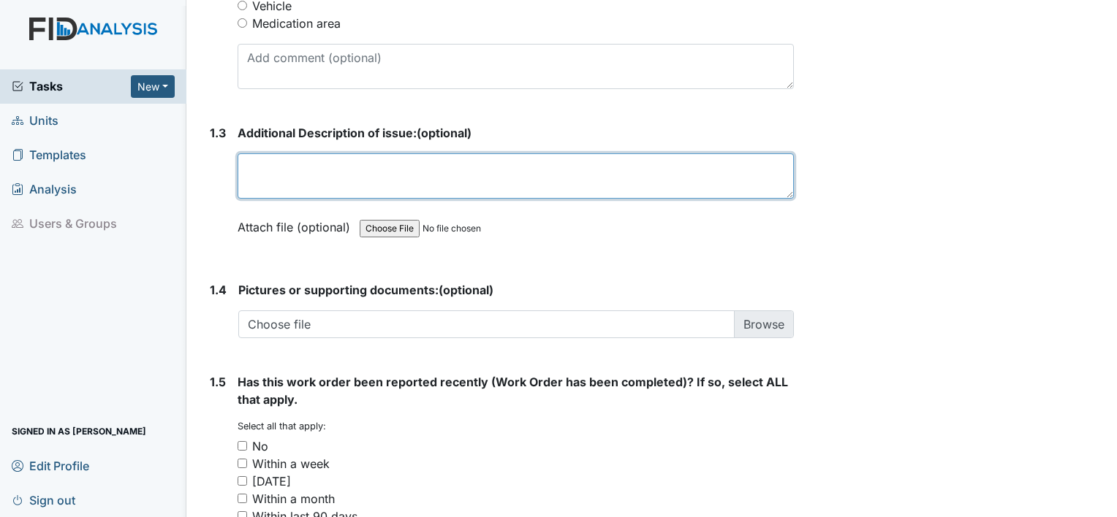
click at [304, 170] on textarea at bounding box center [516, 175] width 556 height 45
type textarea "dryer not heating, takes two to three times to dry"
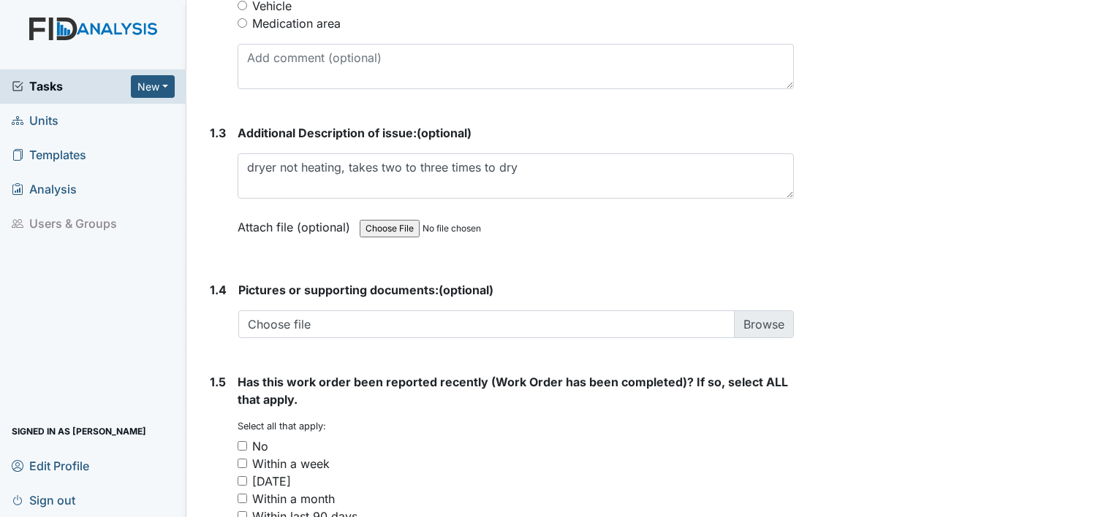
click at [240, 444] on input "No" at bounding box center [243, 446] width 10 height 10
checkbox input "true"
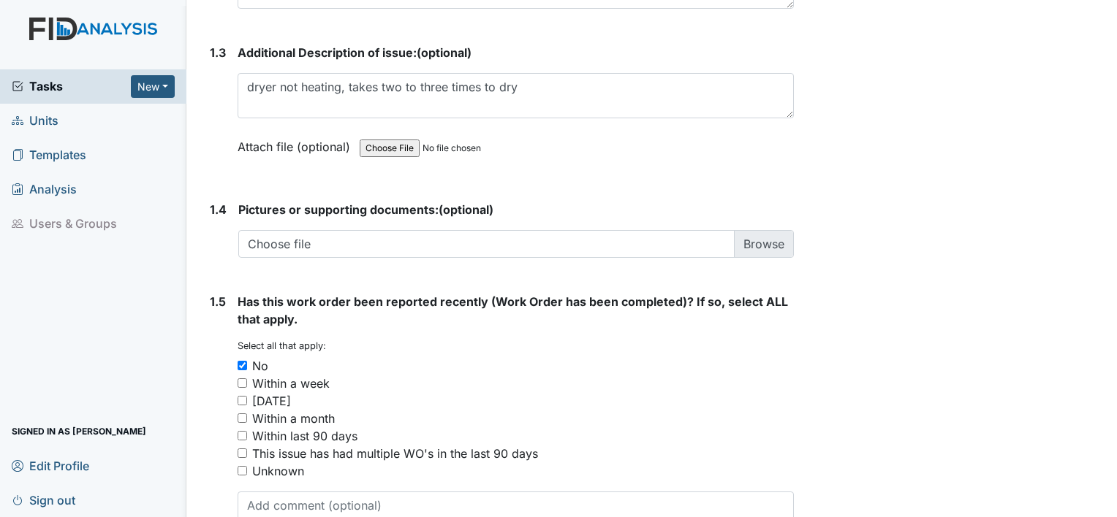
scroll to position [1083, 0]
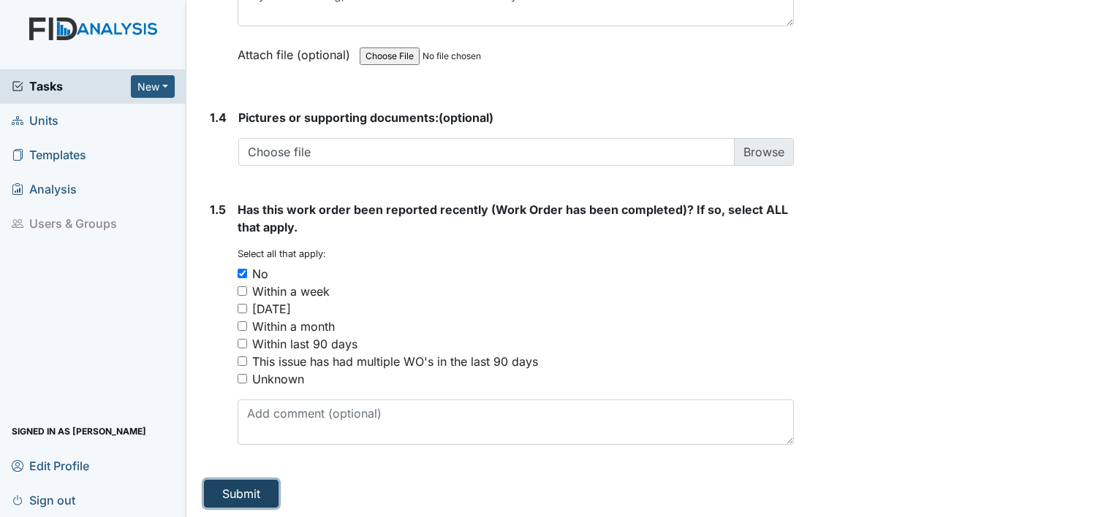
click at [248, 497] on button "Submit" at bounding box center [241, 494] width 75 height 28
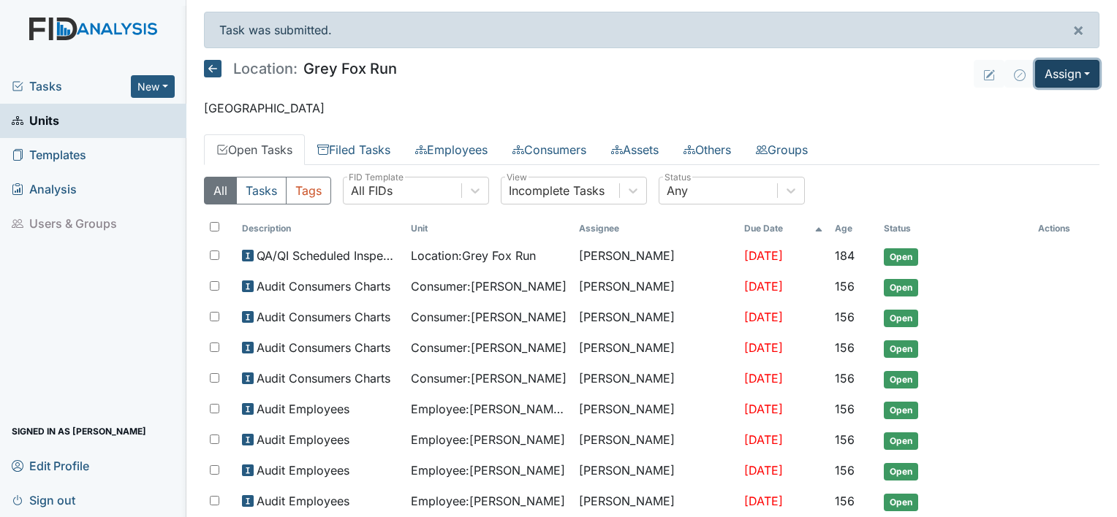
click at [1077, 74] on button "Assign" at bounding box center [1067, 74] width 64 height 28
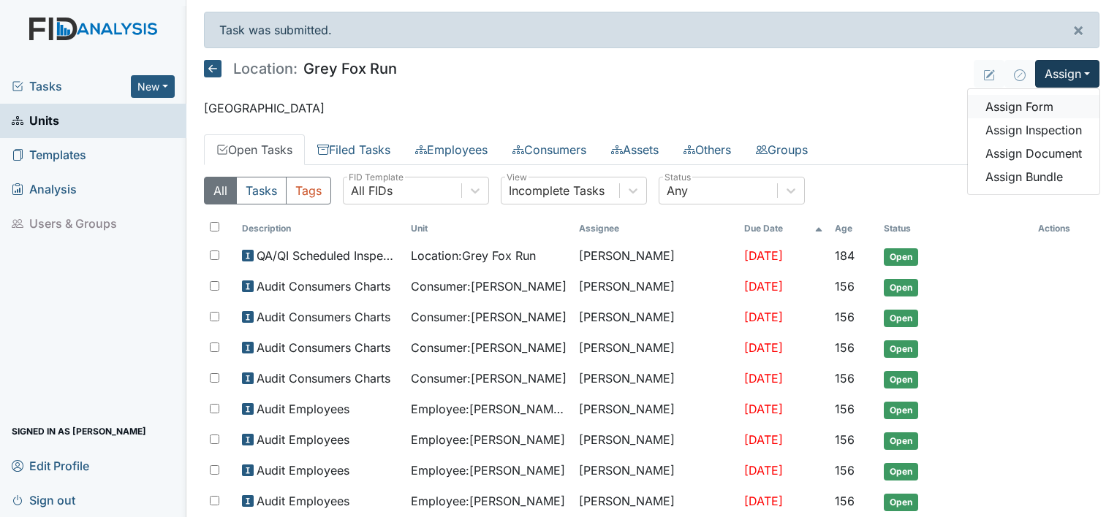
click at [1038, 105] on link "Assign Form" at bounding box center [1034, 106] width 132 height 23
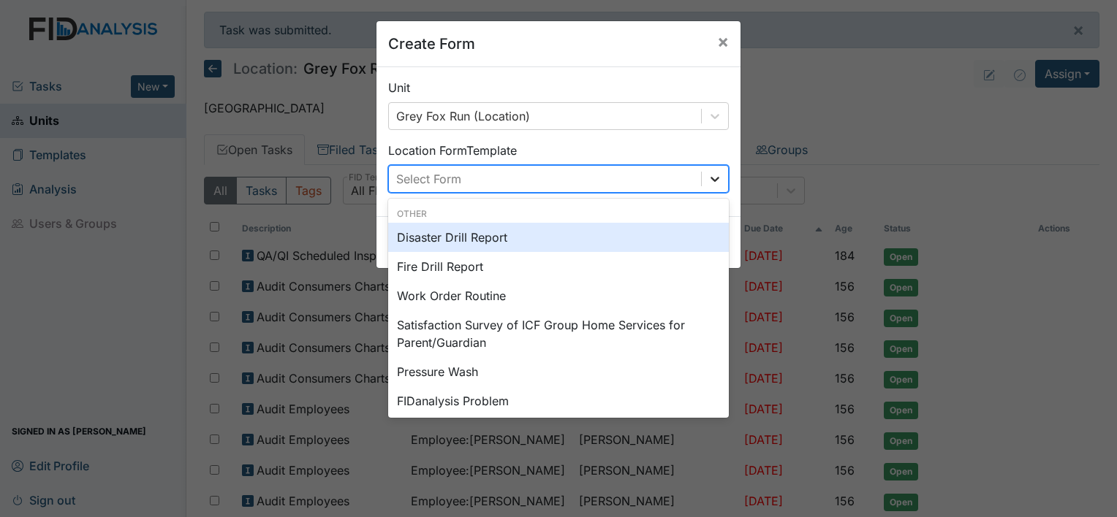
click at [710, 174] on icon at bounding box center [714, 179] width 15 height 15
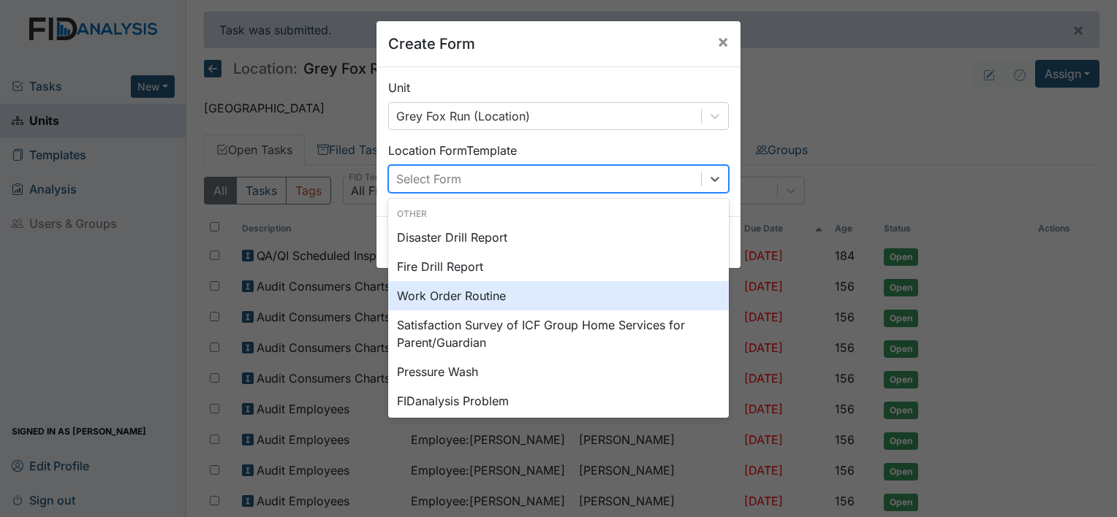
click at [633, 294] on div "Work Order Routine" at bounding box center [558, 295] width 341 height 29
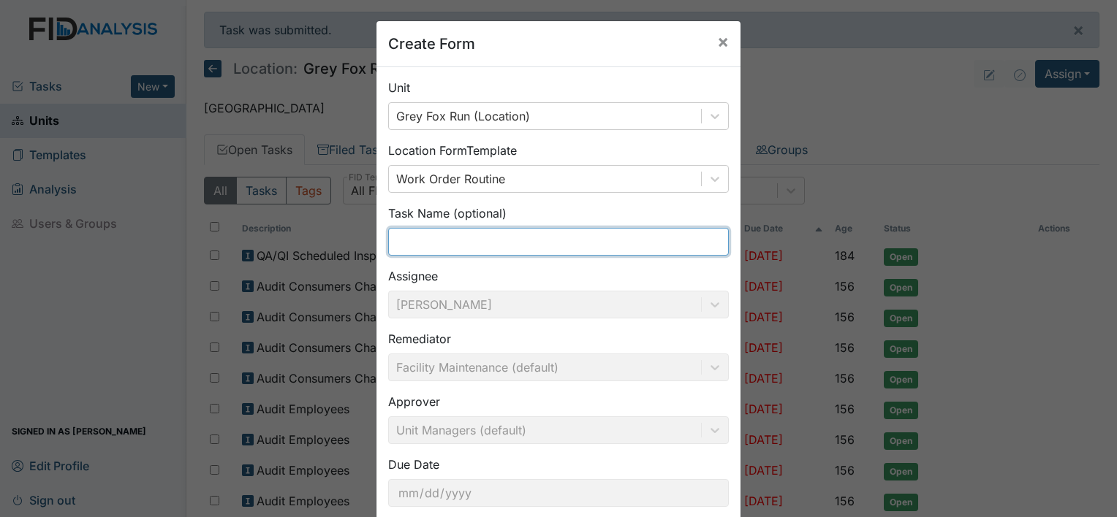
click at [547, 243] on input "text" at bounding box center [558, 242] width 341 height 28
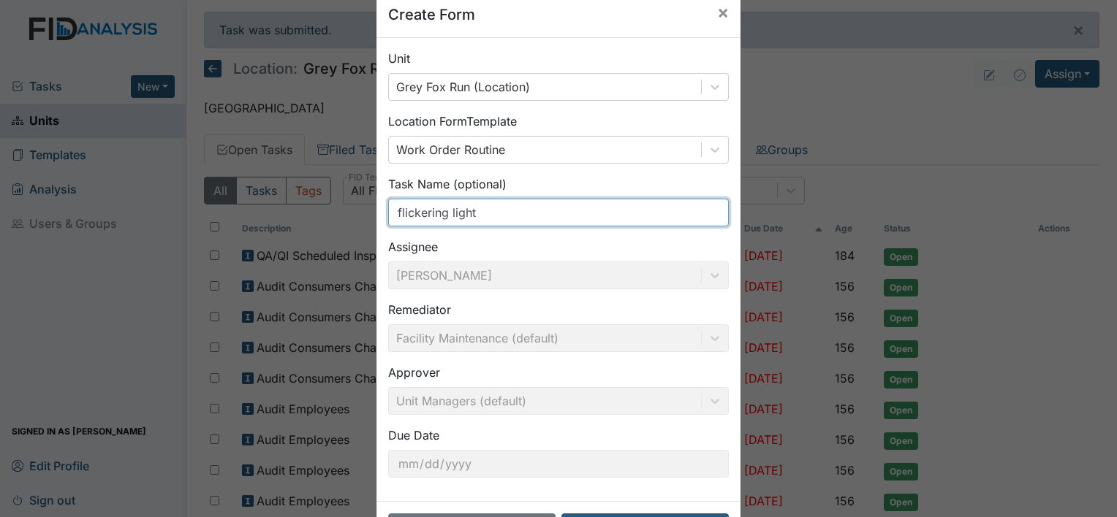
scroll to position [85, 0]
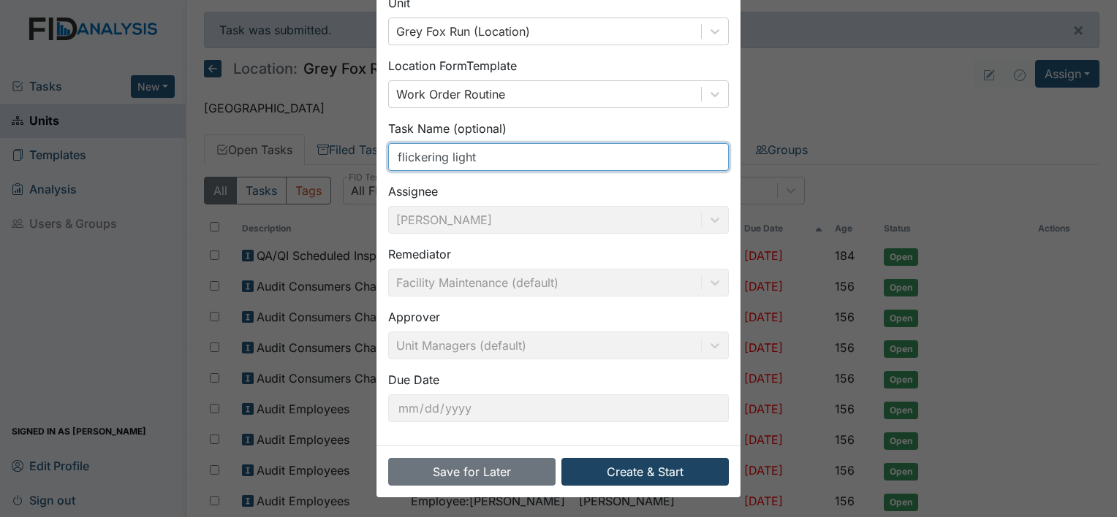
type input "flickering light"
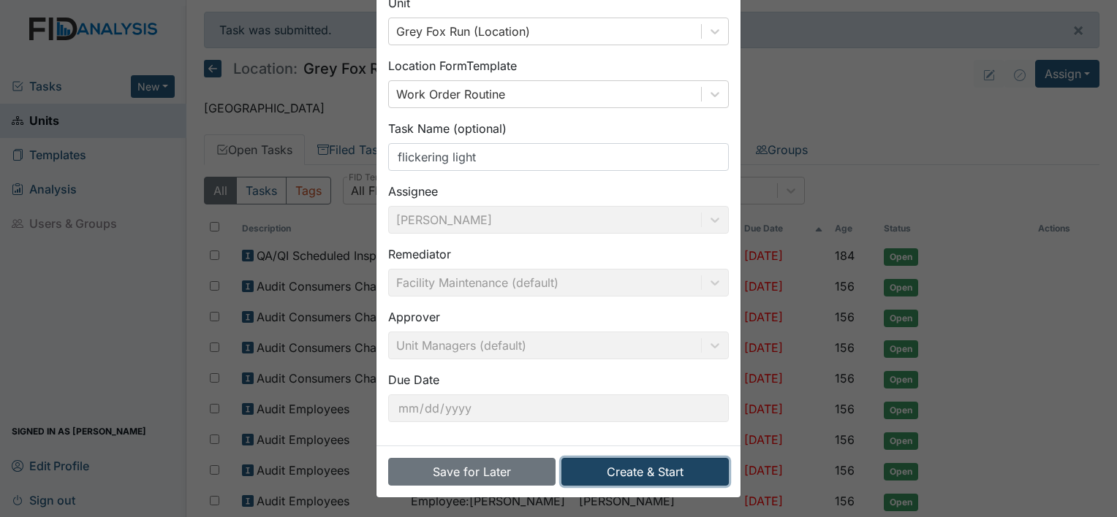
click at [662, 473] on button "Create & Start" at bounding box center [644, 472] width 167 height 28
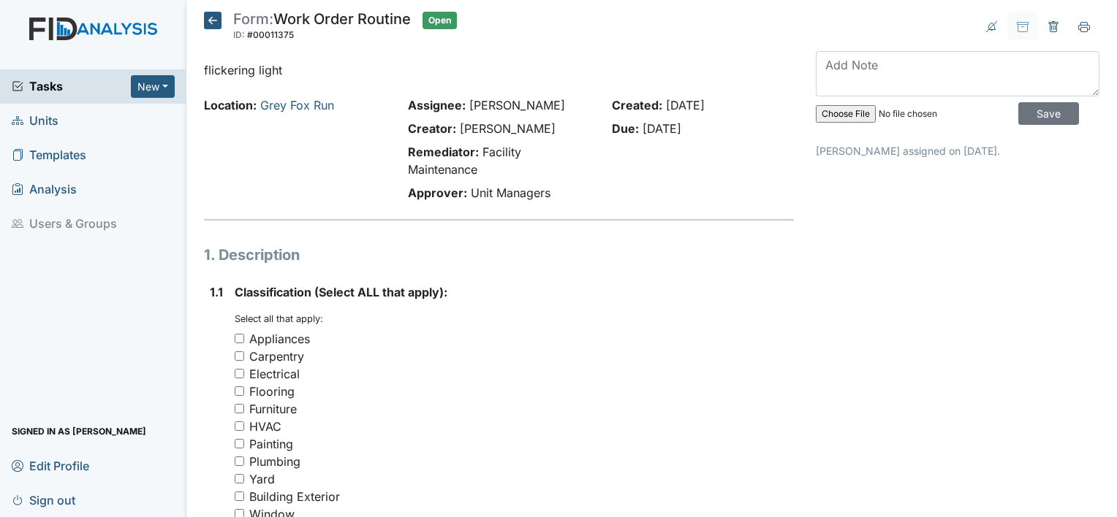
click at [240, 376] on input "Electrical" at bounding box center [240, 374] width 10 height 10
checkbox input "true"
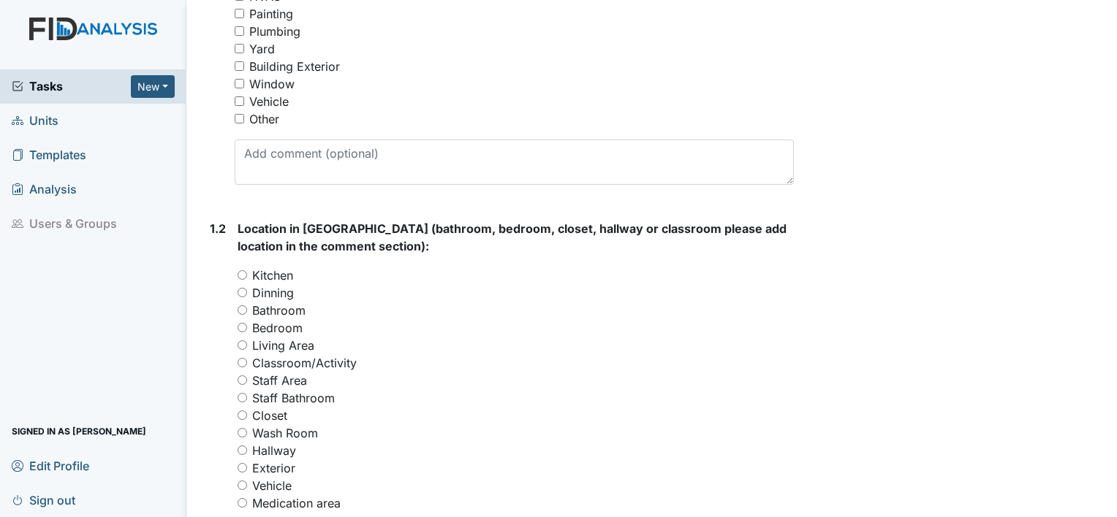
scroll to position [441, 0]
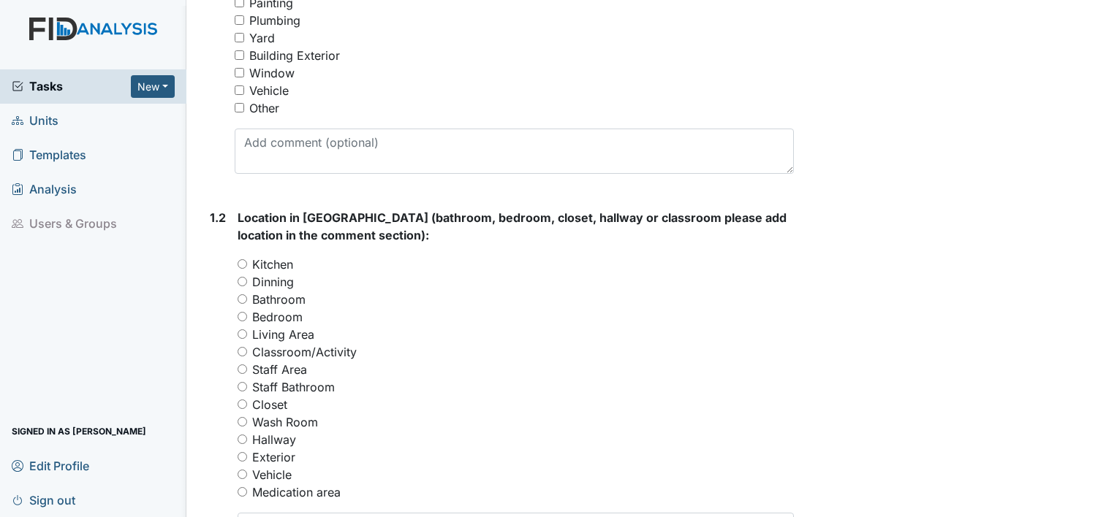
click at [240, 376] on div "Staff Area" at bounding box center [516, 370] width 556 height 18
click at [240, 441] on input "Hallway" at bounding box center [243, 440] width 10 height 10
radio input "true"
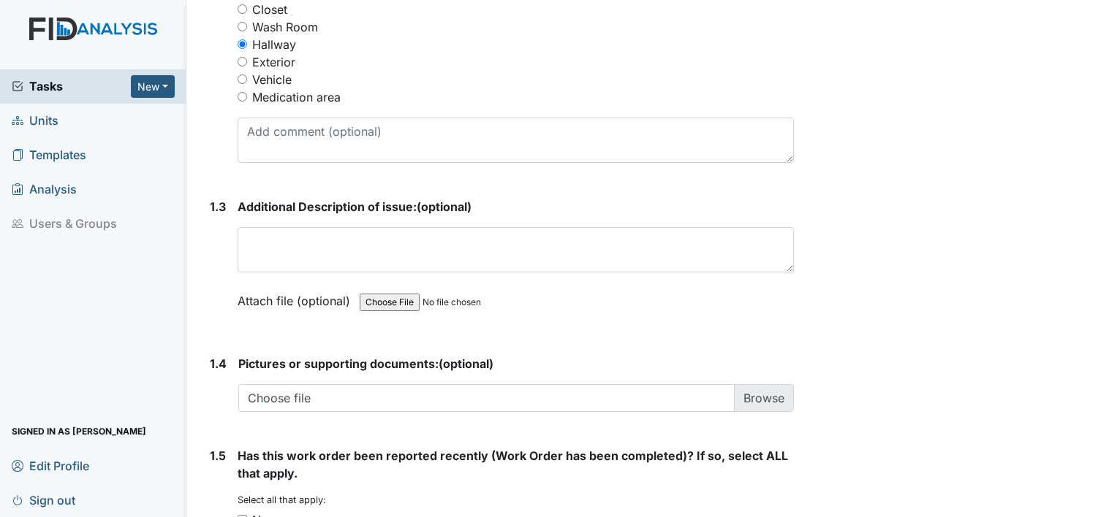
scroll to position [852, 0]
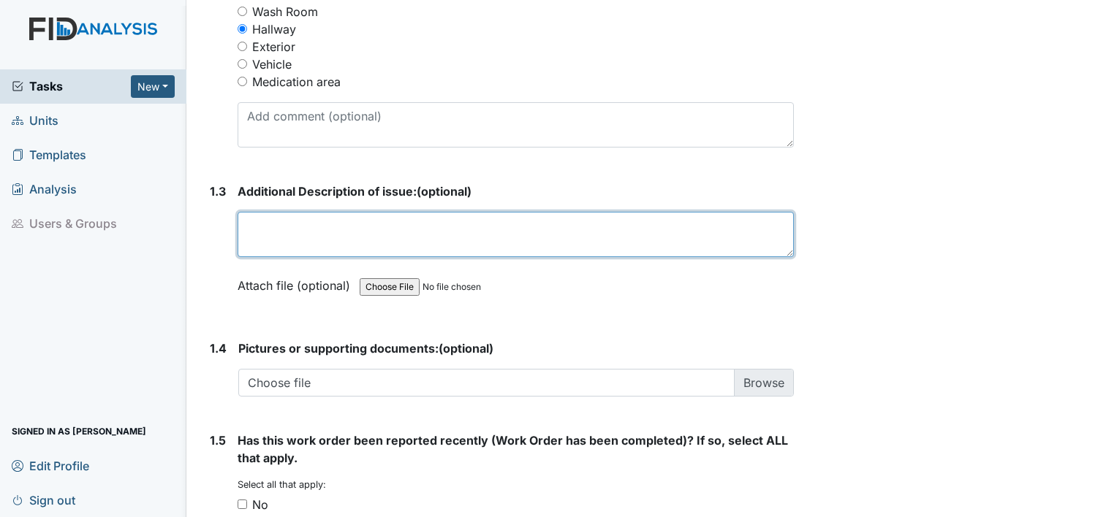
click at [429, 231] on textarea at bounding box center [516, 234] width 556 height 45
type textarea "light down hallway by medication room, keeps flickering after bulb has been cha…"
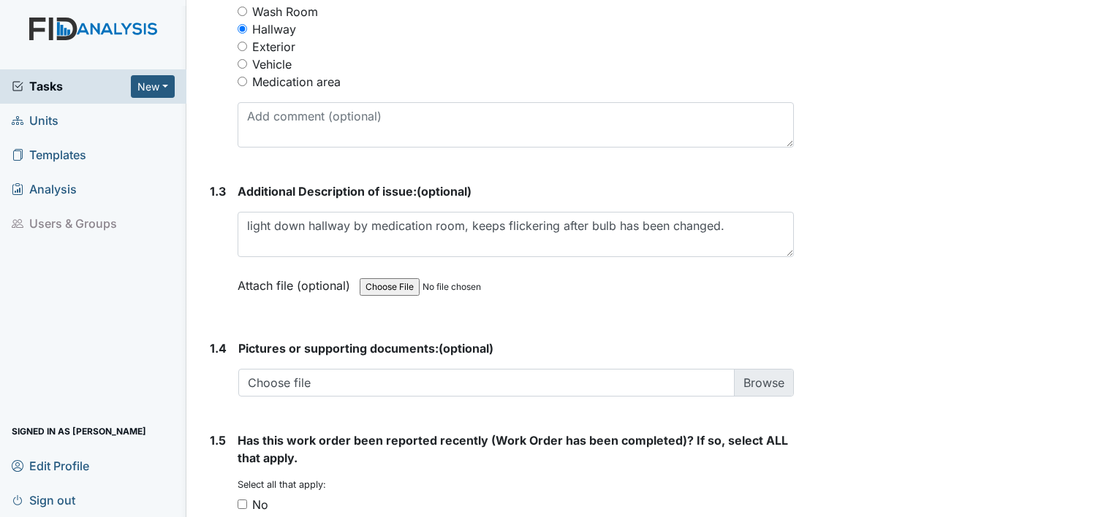
click at [240, 504] on input "No" at bounding box center [243, 505] width 10 height 10
checkbox input "true"
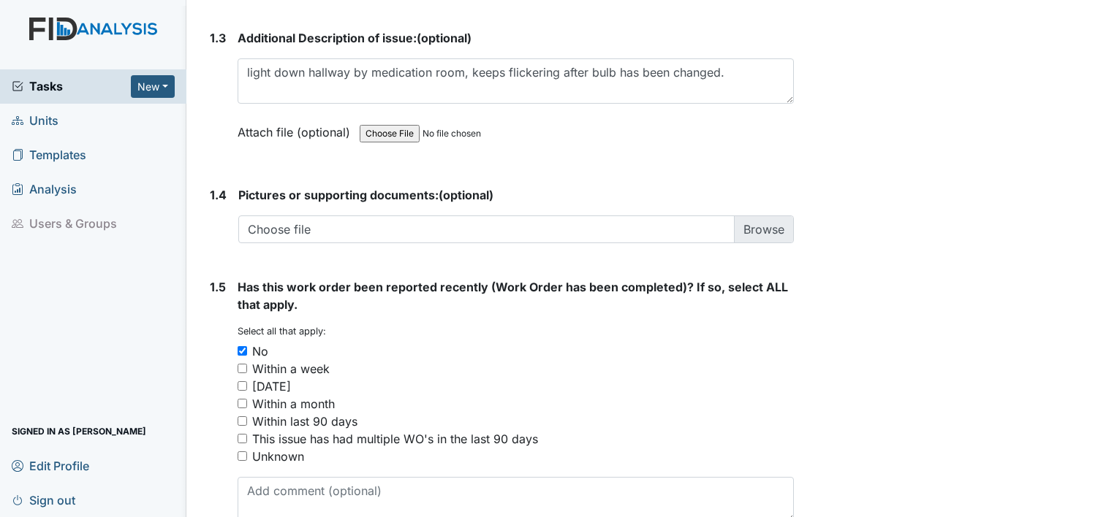
scroll to position [1083, 0]
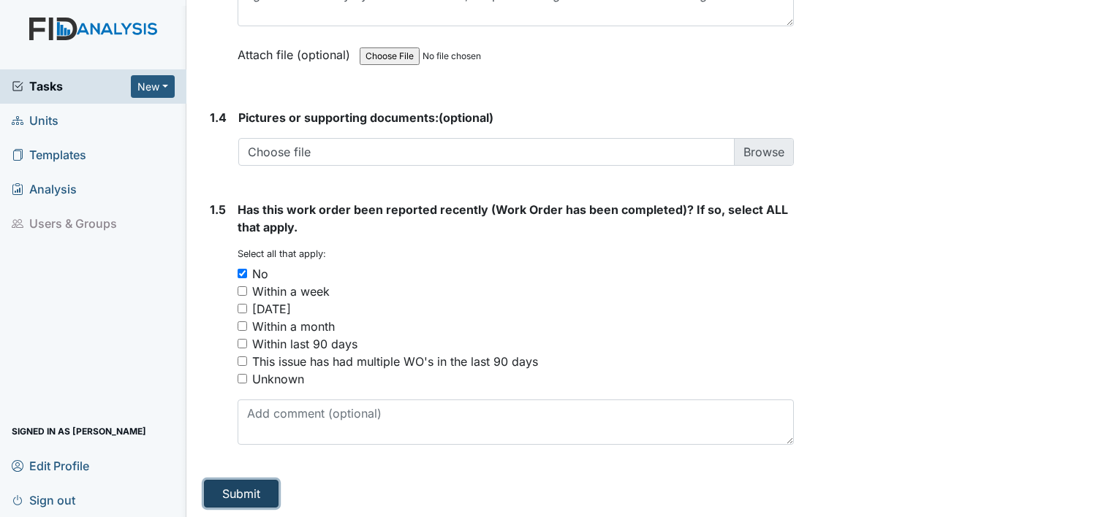
click at [227, 489] on button "Submit" at bounding box center [241, 494] width 75 height 28
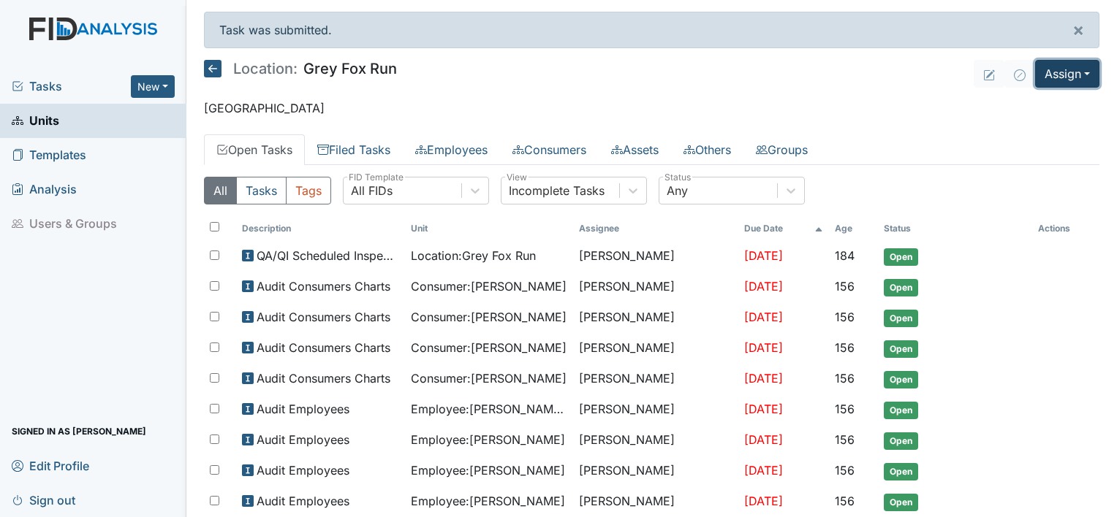
click at [1080, 74] on button "Assign" at bounding box center [1067, 74] width 64 height 28
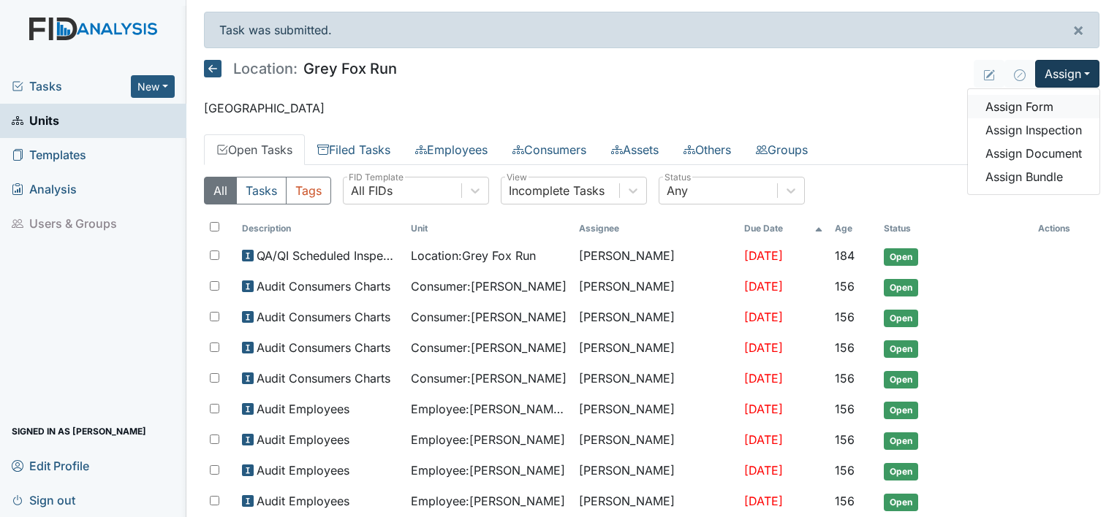
click at [1041, 108] on link "Assign Form" at bounding box center [1034, 106] width 132 height 23
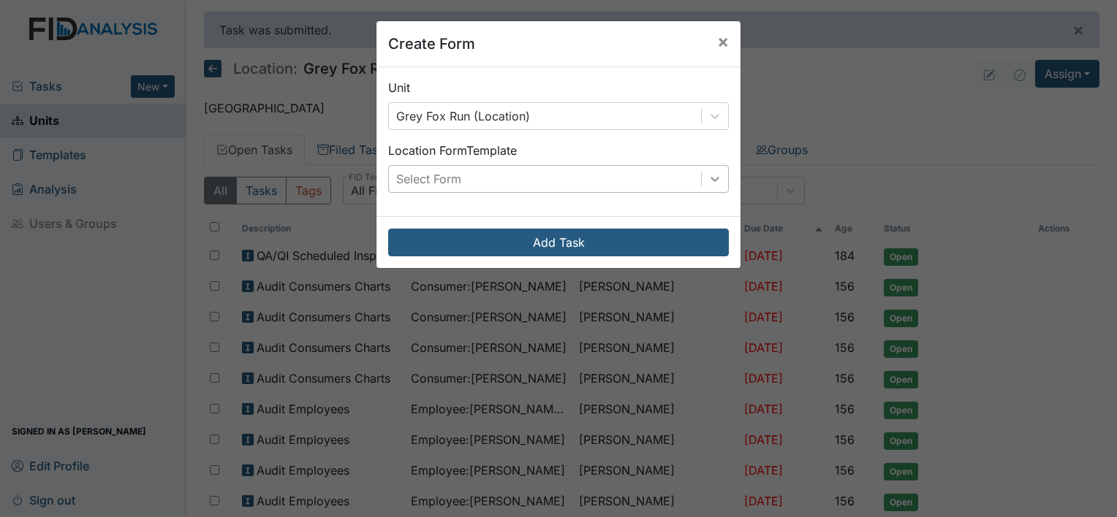
click at [710, 178] on icon at bounding box center [714, 179] width 9 height 5
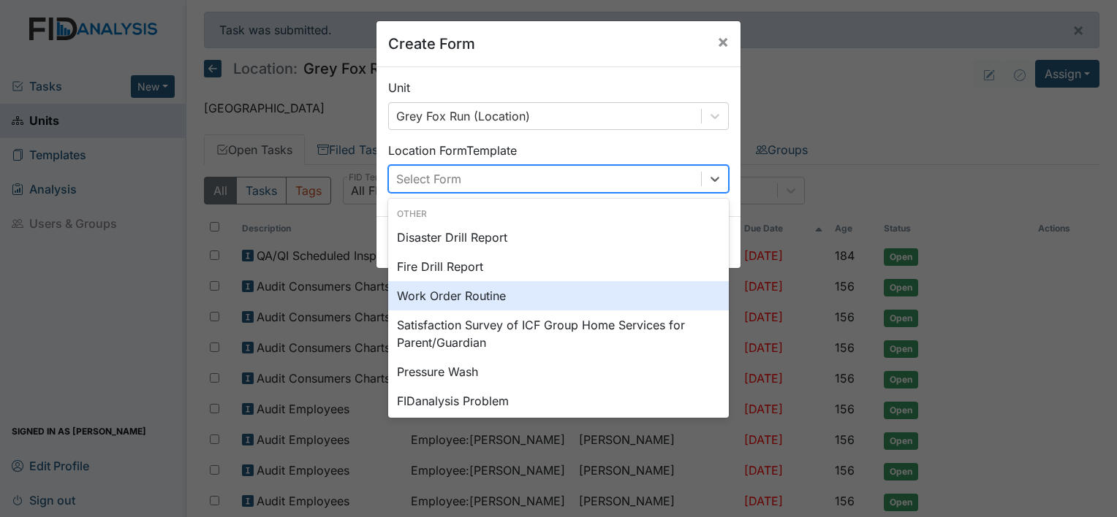
click at [664, 287] on div "Work Order Routine" at bounding box center [558, 295] width 341 height 29
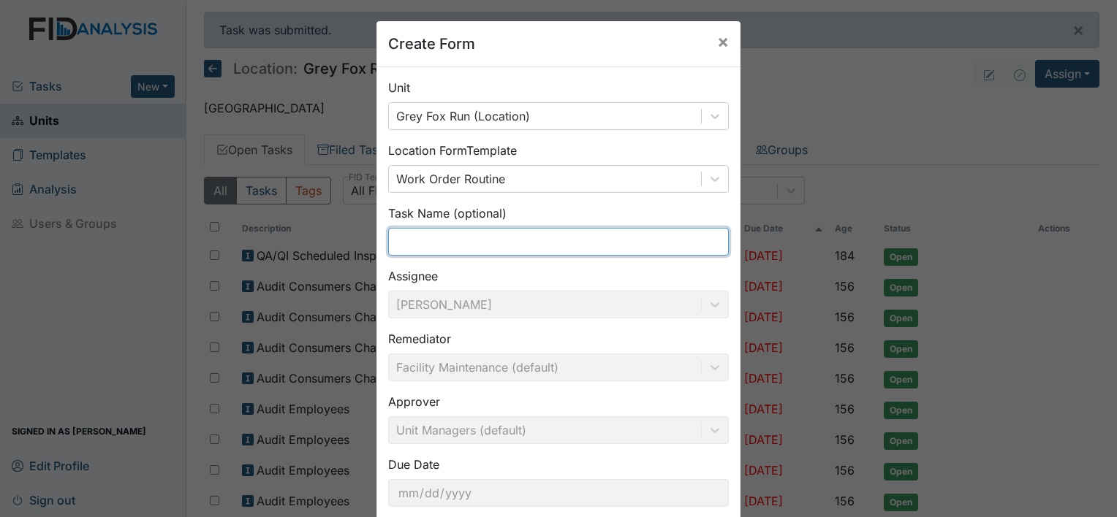
click at [529, 250] on input "text" at bounding box center [558, 242] width 341 height 28
type input "toilet"
